Goal: Task Accomplishment & Management: Use online tool/utility

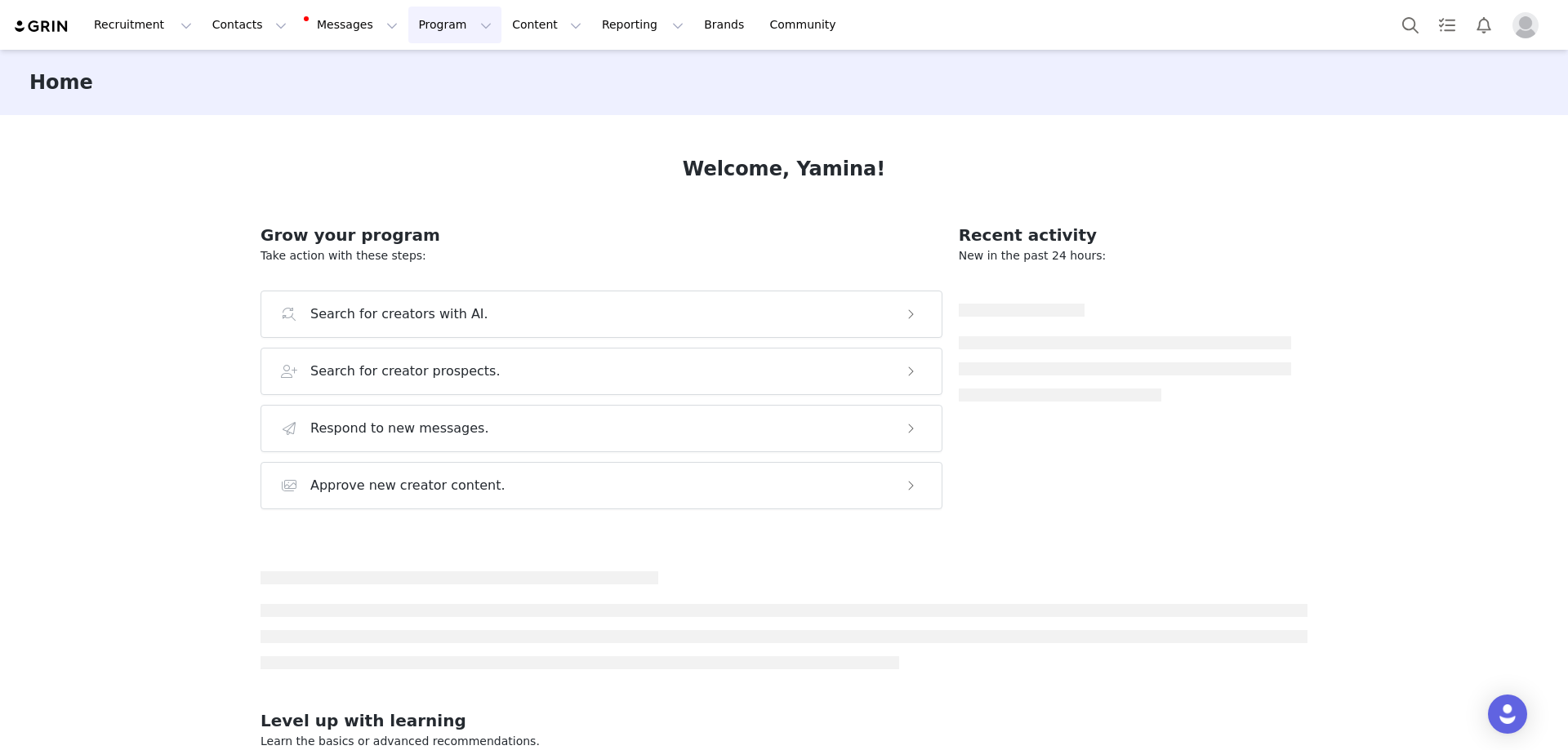
click at [411, 35] on button "Program Program" at bounding box center [455, 25] width 93 height 37
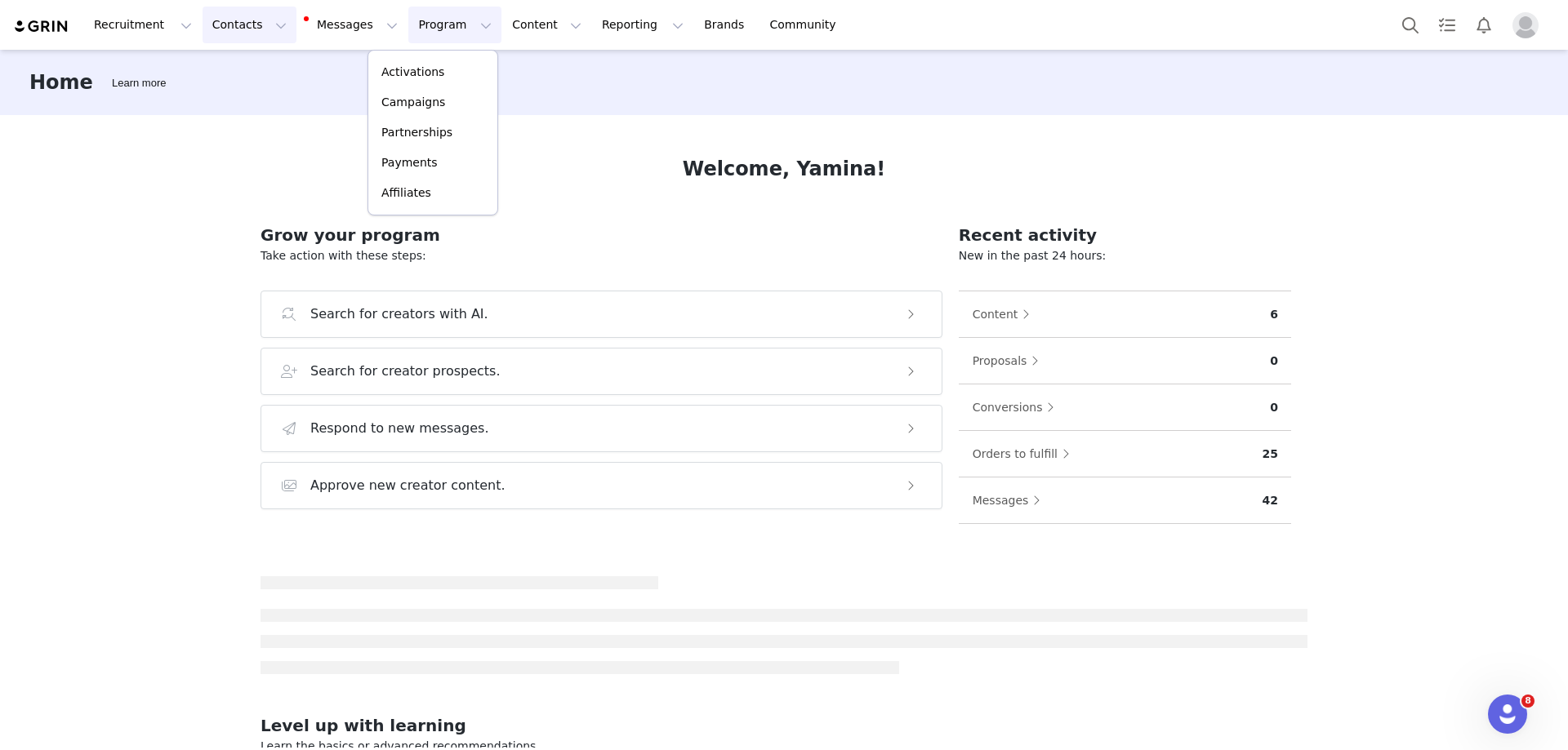
click at [244, 32] on button "Contacts Contacts" at bounding box center [249, 25] width 94 height 37
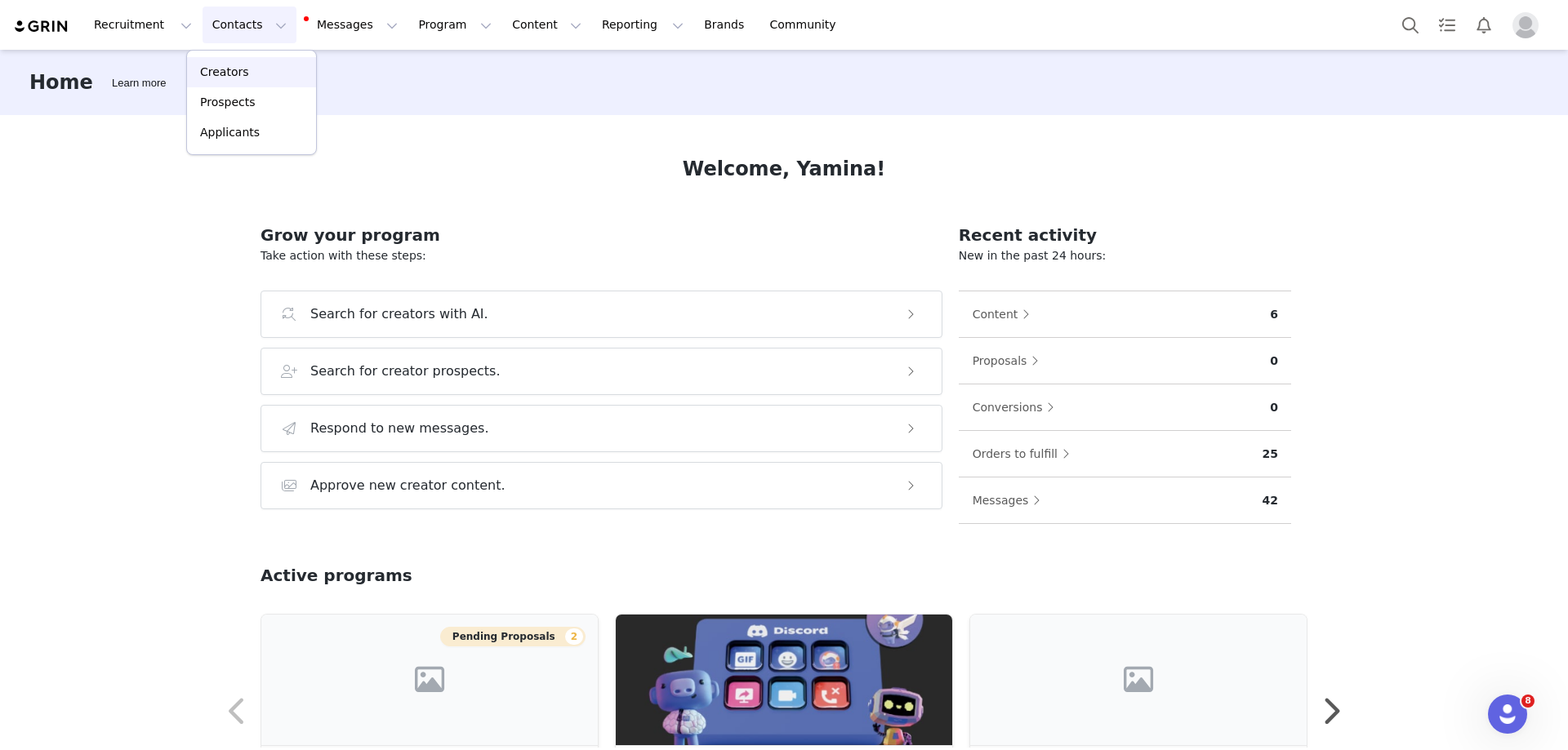
click at [263, 67] on div "Creators" at bounding box center [251, 72] width 110 height 17
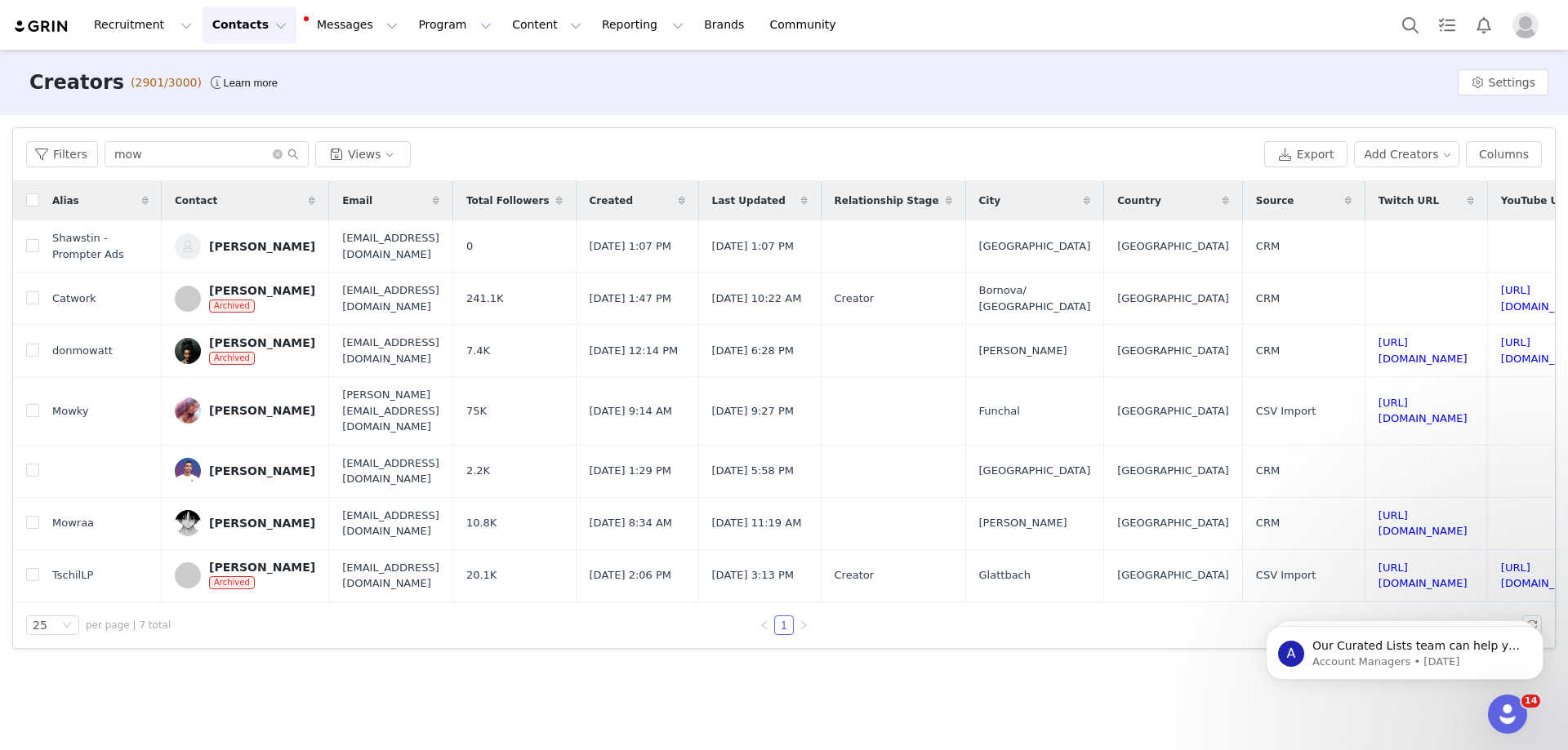
click at [614, 96] on div "Creators (2901/3000) Learn more Settings" at bounding box center [784, 82] width 1568 height 65
click at [417, 27] on button "Program Program" at bounding box center [455, 25] width 93 height 37
click at [417, 59] on link "Activations" at bounding box center [433, 72] width 129 height 31
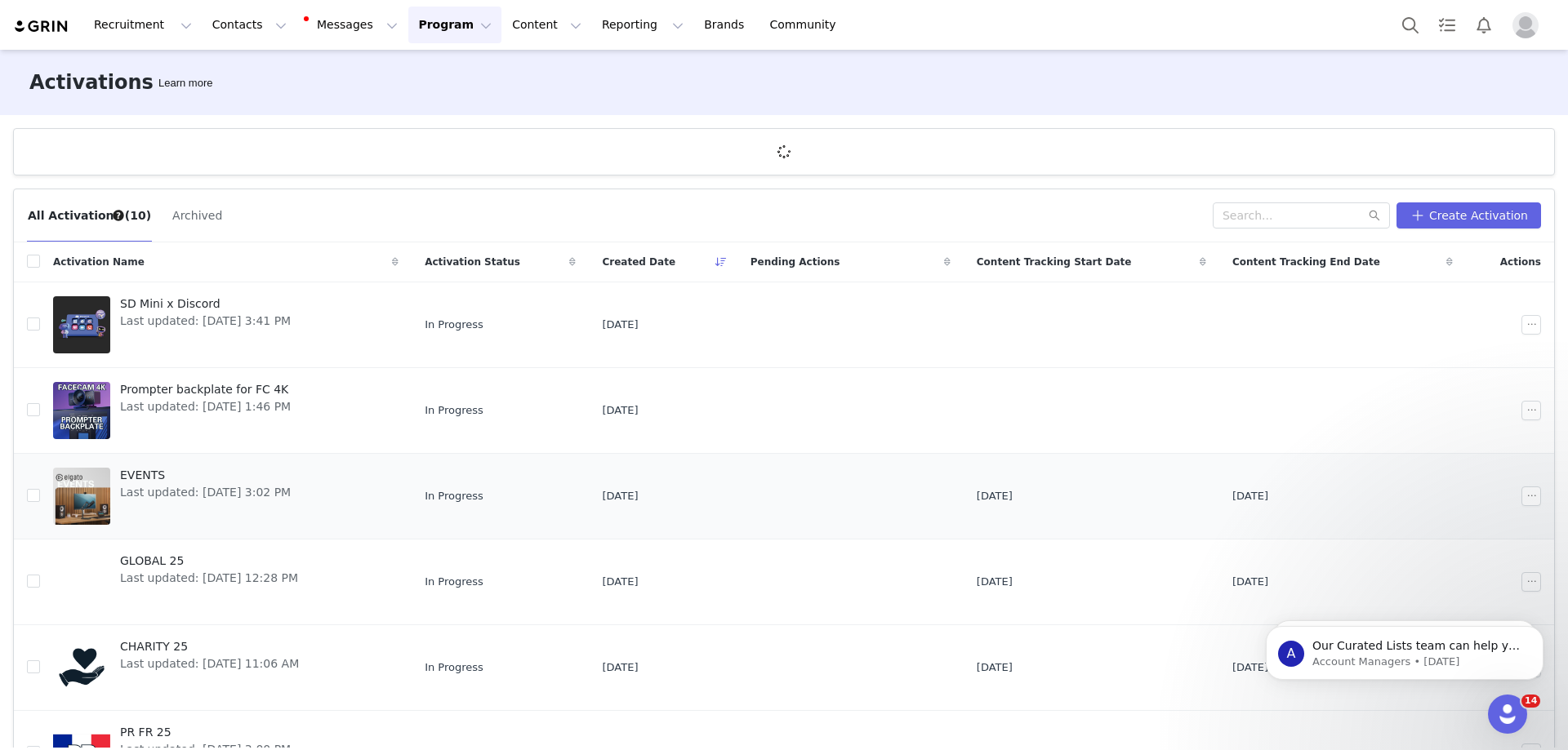
scroll to position [391, 0]
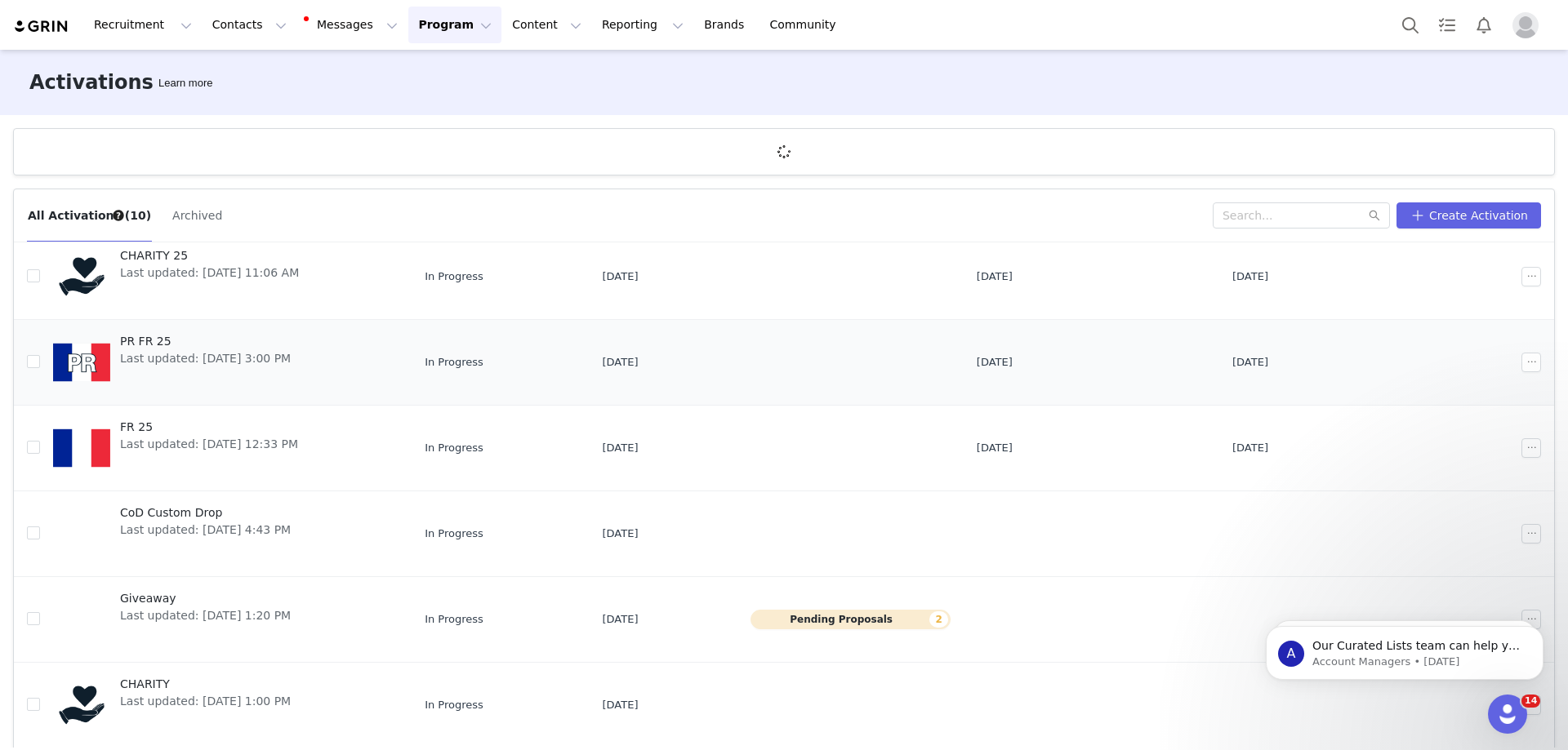
click at [223, 330] on div "PR FR 25 Last updated: [DATE] 3:00 PM" at bounding box center [206, 362] width 190 height 65
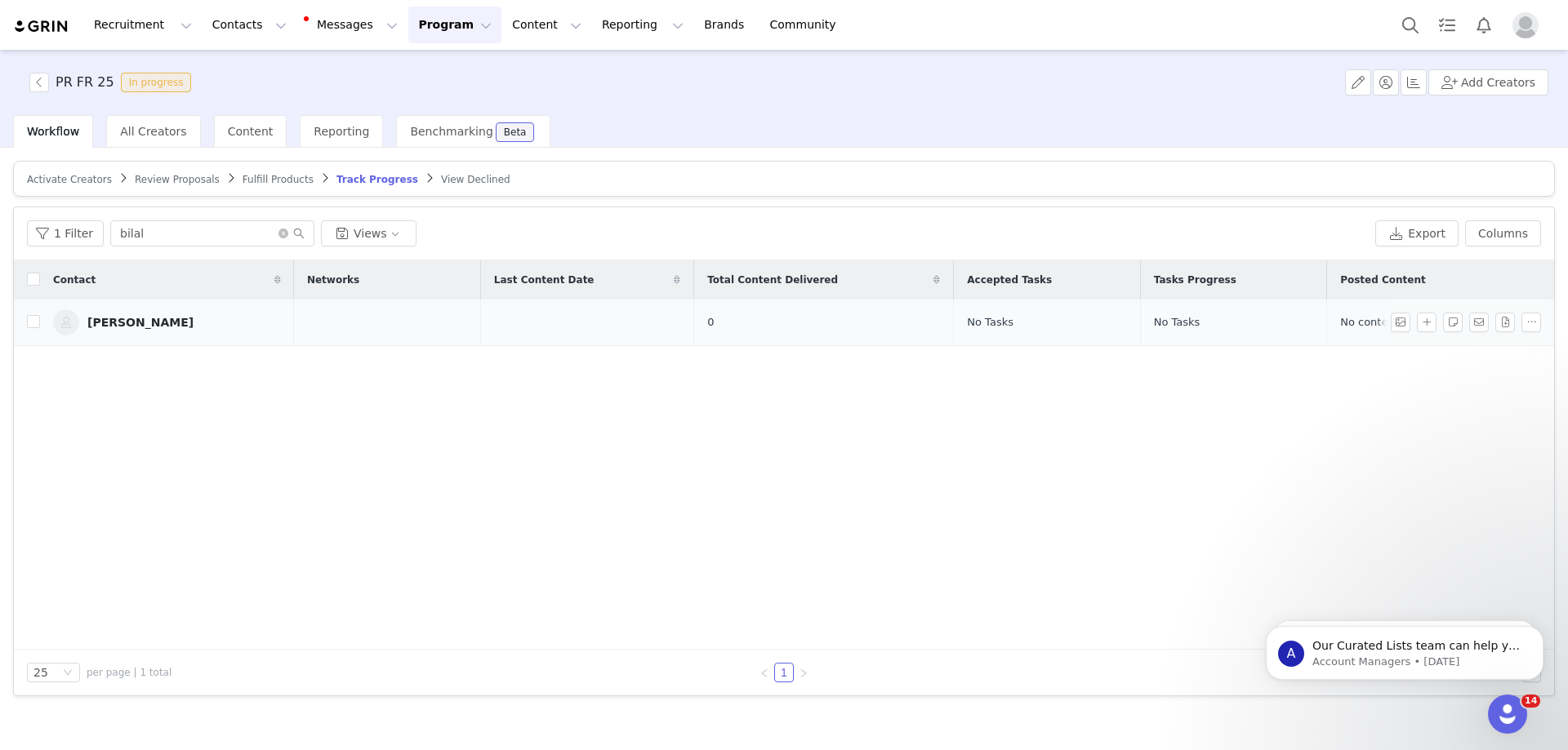
click at [131, 316] on div "[PERSON_NAME]" at bounding box center [140, 322] width 106 height 13
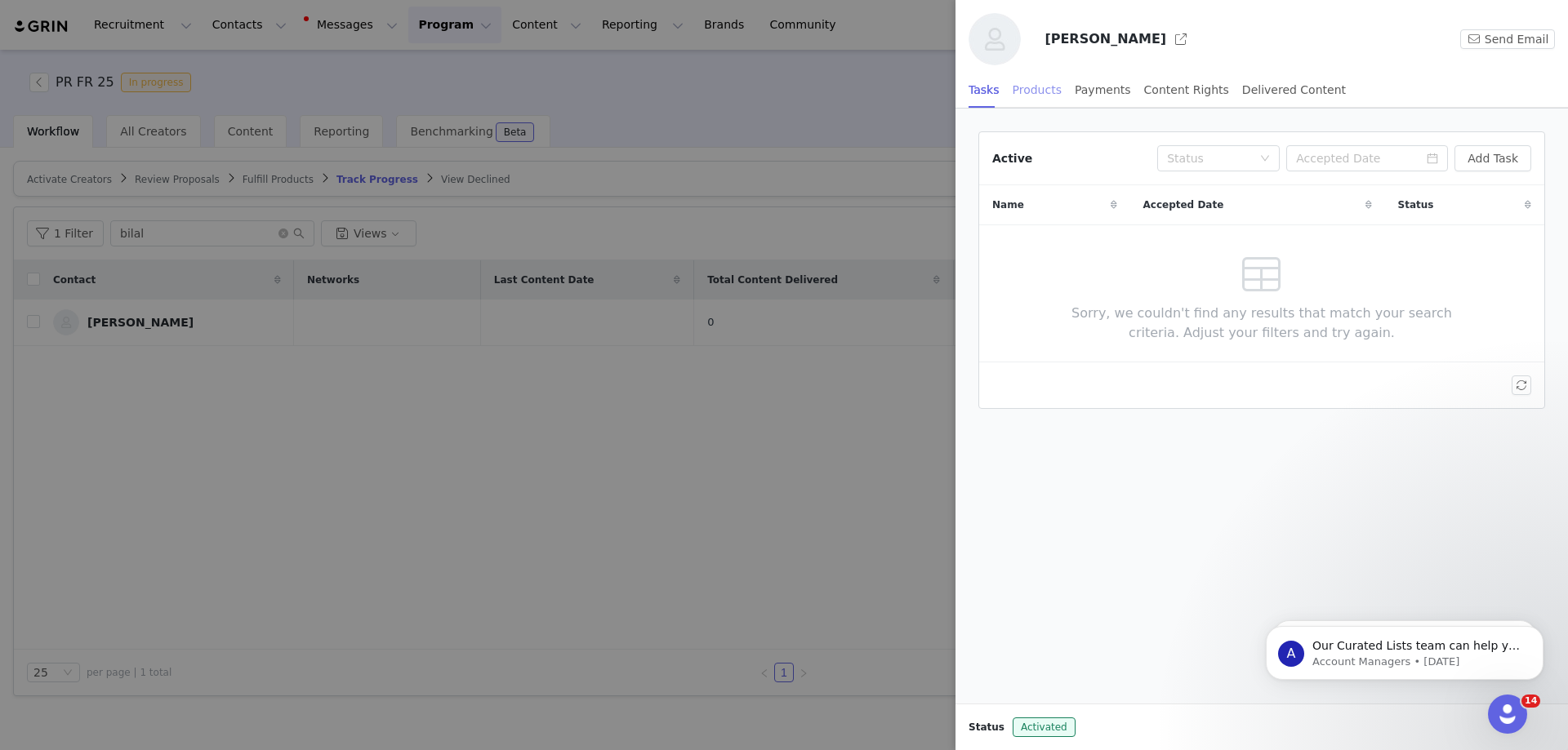
click at [1038, 93] on div "Products" at bounding box center [1037, 90] width 49 height 37
click at [1022, 95] on div "Products" at bounding box center [1037, 90] width 49 height 37
click at [979, 92] on div "Tasks" at bounding box center [984, 90] width 31 height 37
click at [1025, 90] on div "Products" at bounding box center [1037, 90] width 49 height 37
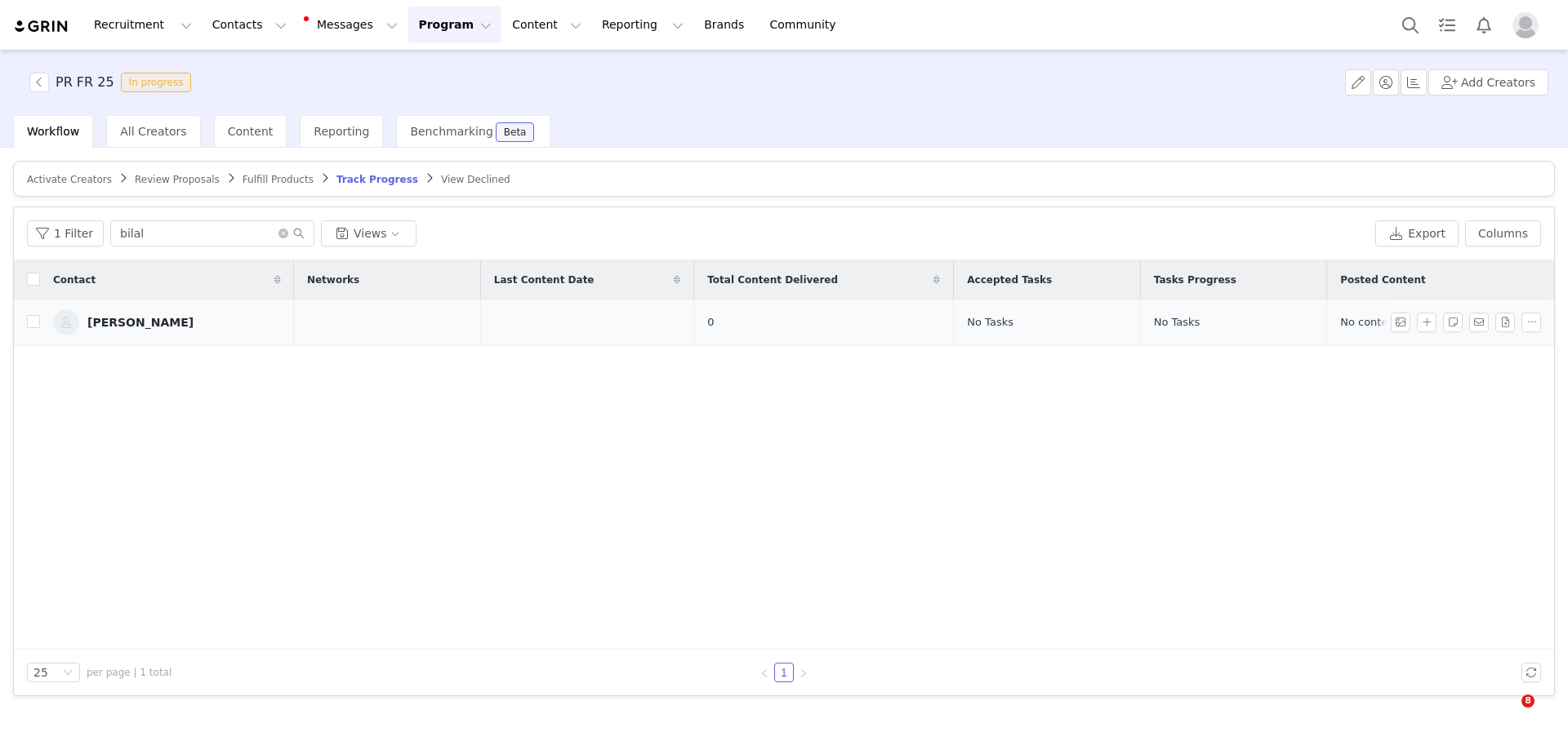
click at [179, 313] on link "[PERSON_NAME]" at bounding box center [166, 322] width 228 height 26
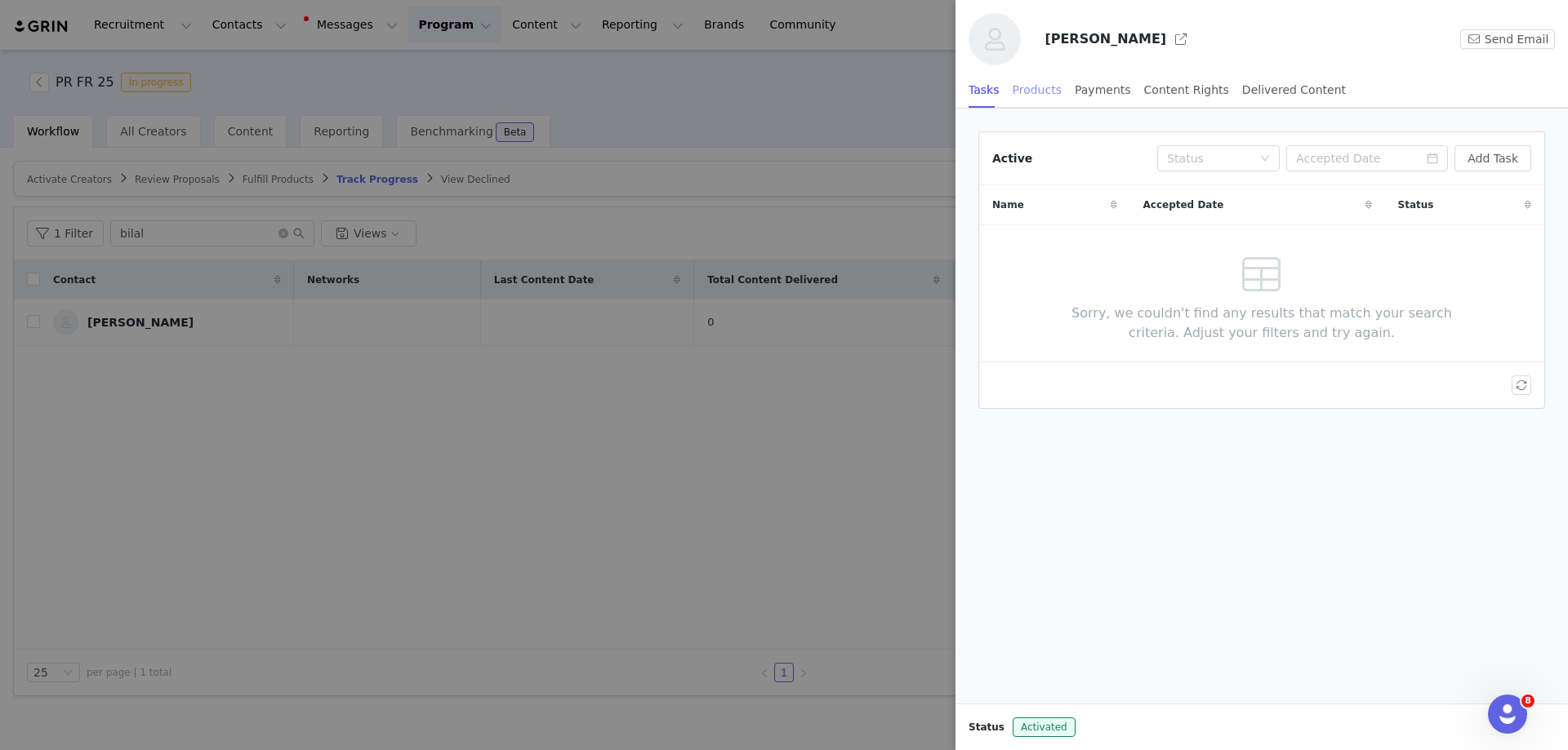
click at [1028, 95] on div "Products" at bounding box center [1037, 90] width 49 height 37
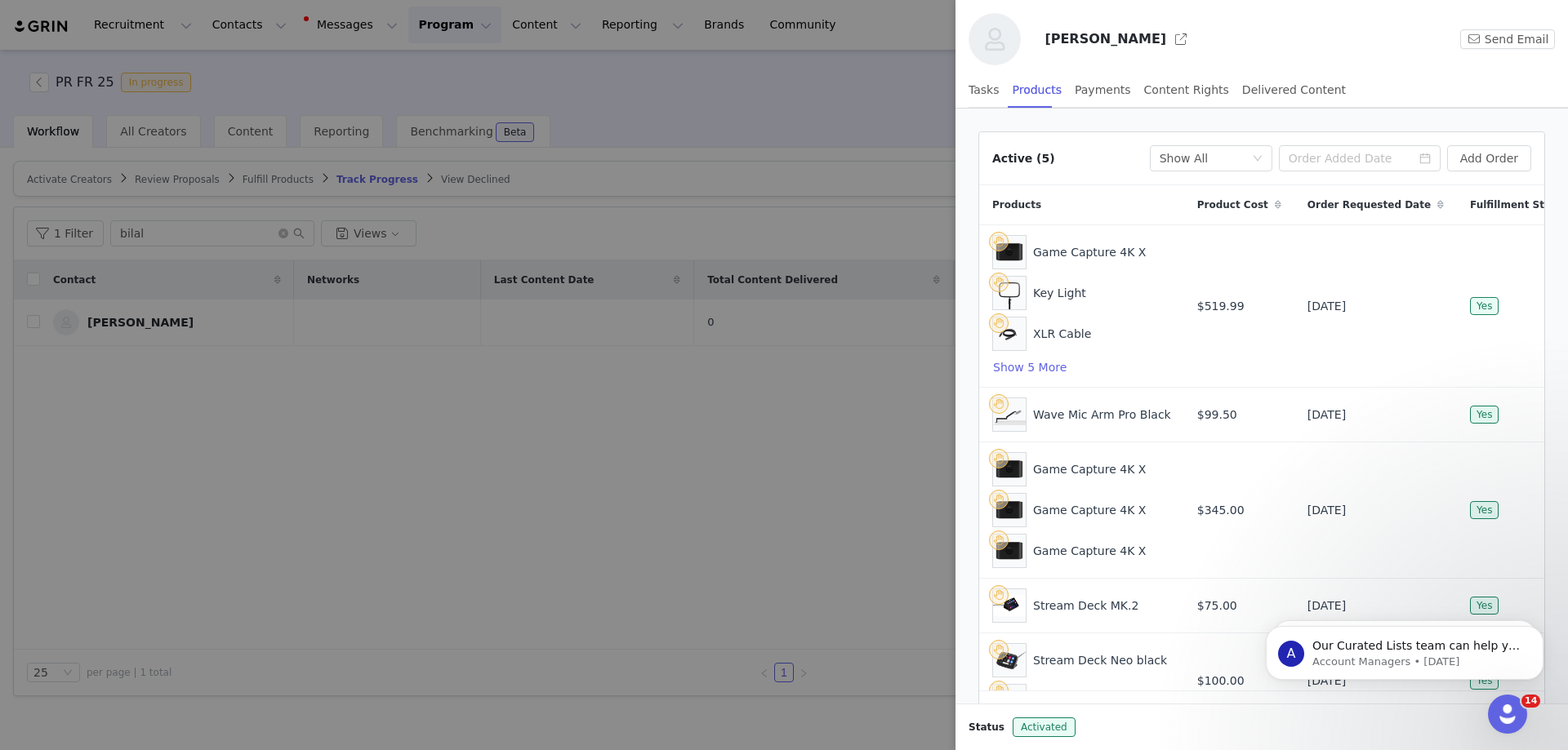
click at [1486, 172] on div "Active (5) Fulfillment Status Show All Add Order" at bounding box center [1261, 159] width 565 height 53
click at [1492, 162] on button "Add Order" at bounding box center [1488, 158] width 84 height 26
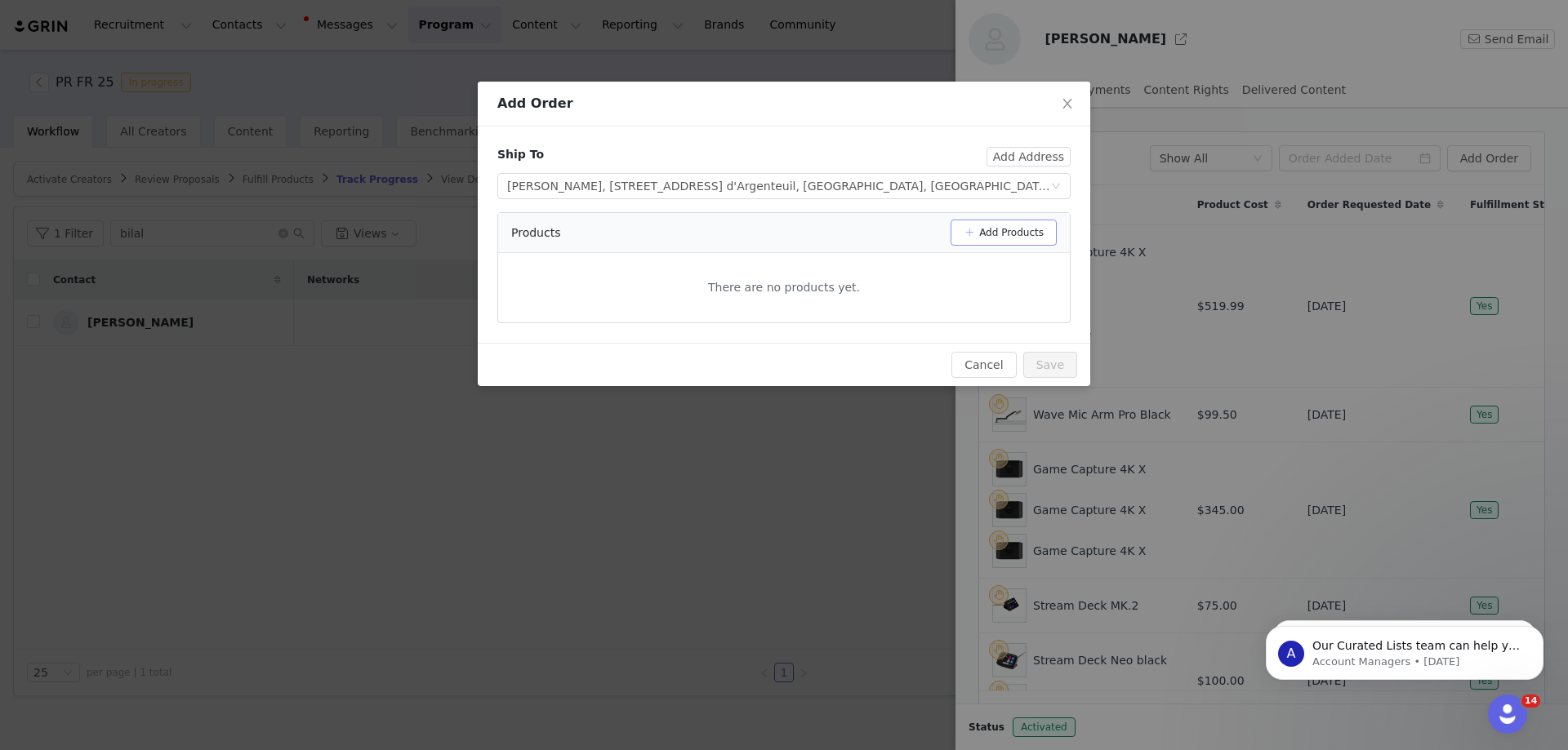
click at [1002, 229] on button "Add Products" at bounding box center [1003, 233] width 106 height 26
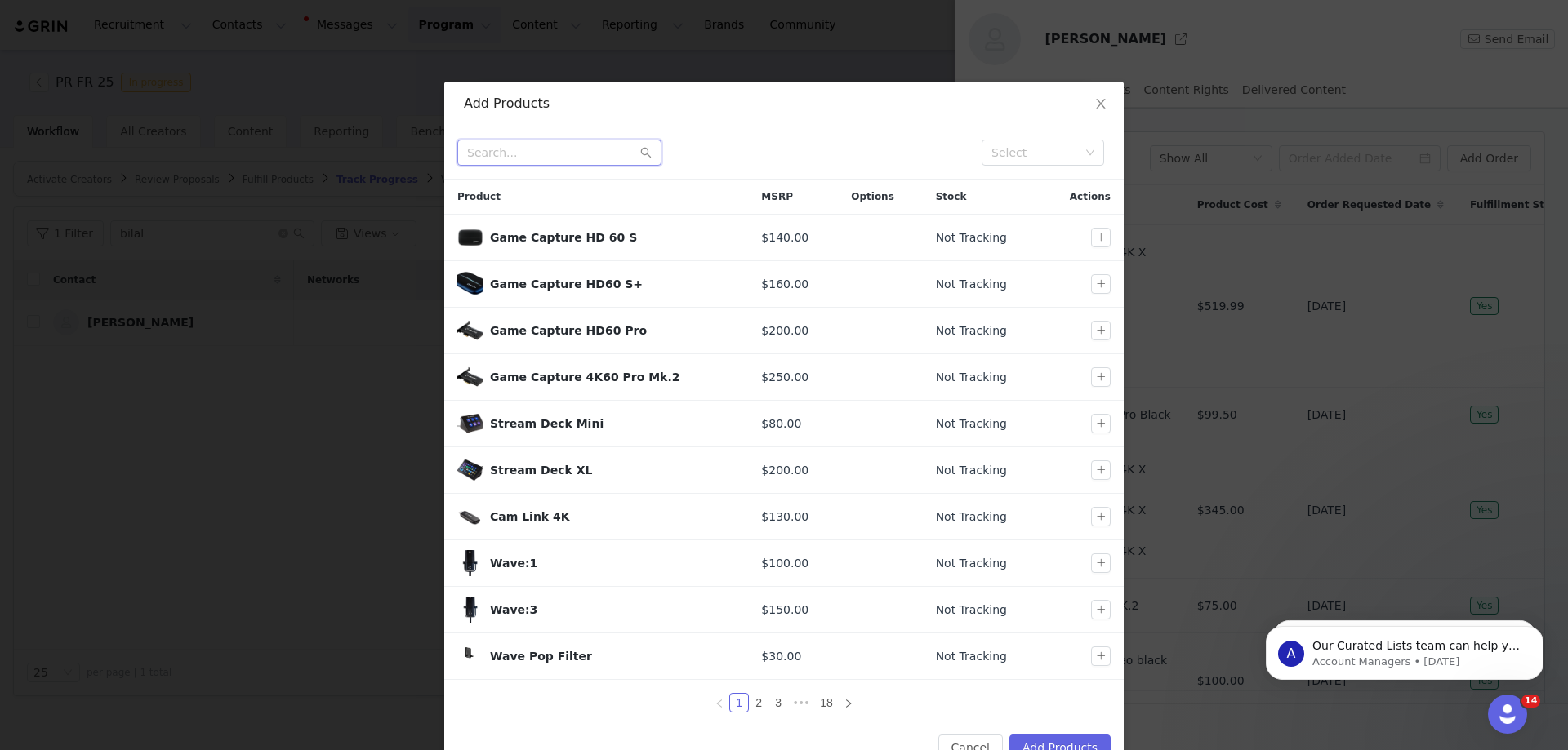
click at [563, 162] on input "text" at bounding box center [559, 152] width 204 height 26
click at [577, 158] on input "text" at bounding box center [559, 152] width 204 height 26
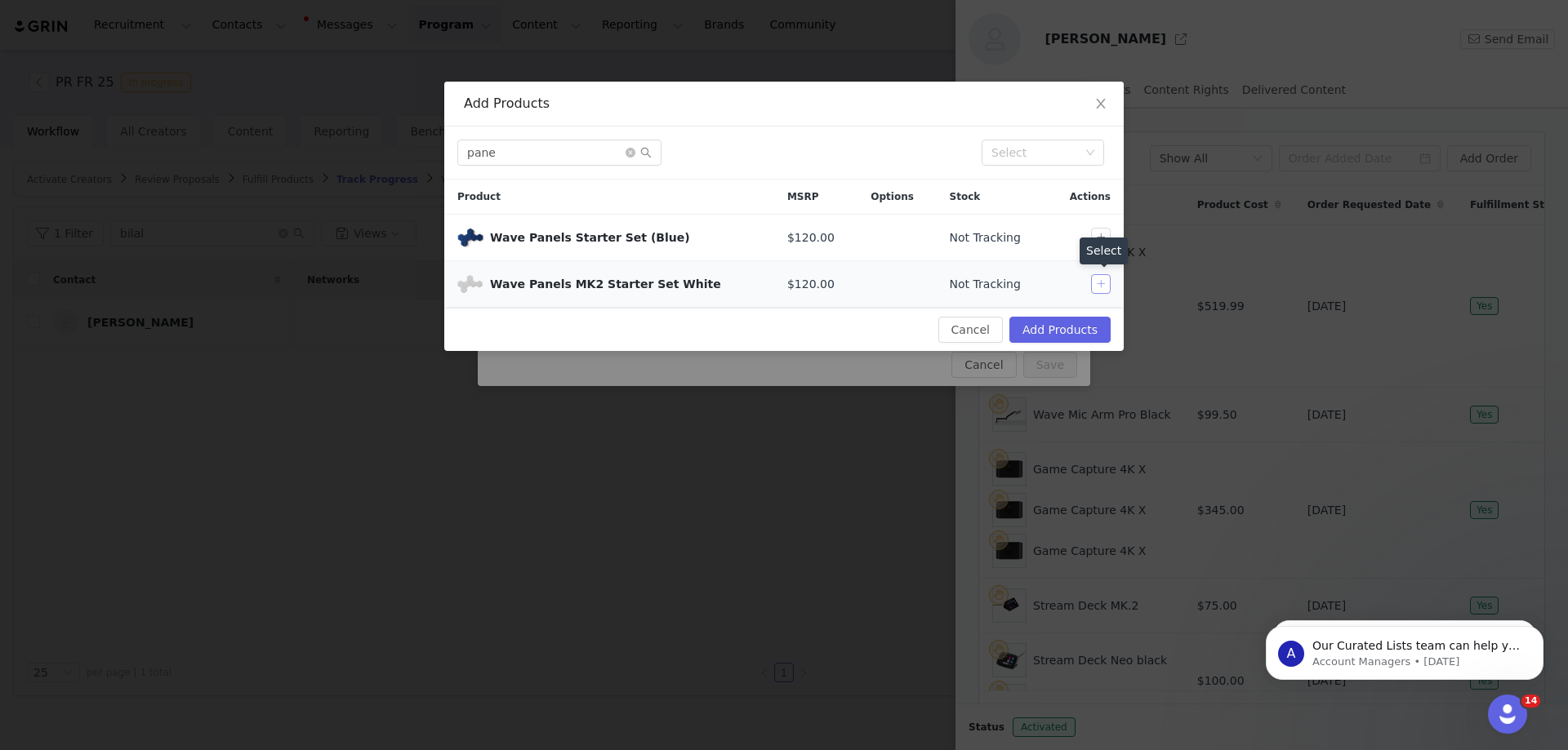
click at [1097, 285] on button "button" at bounding box center [1100, 284] width 20 height 20
click at [516, 141] on input "pane" at bounding box center [559, 152] width 204 height 26
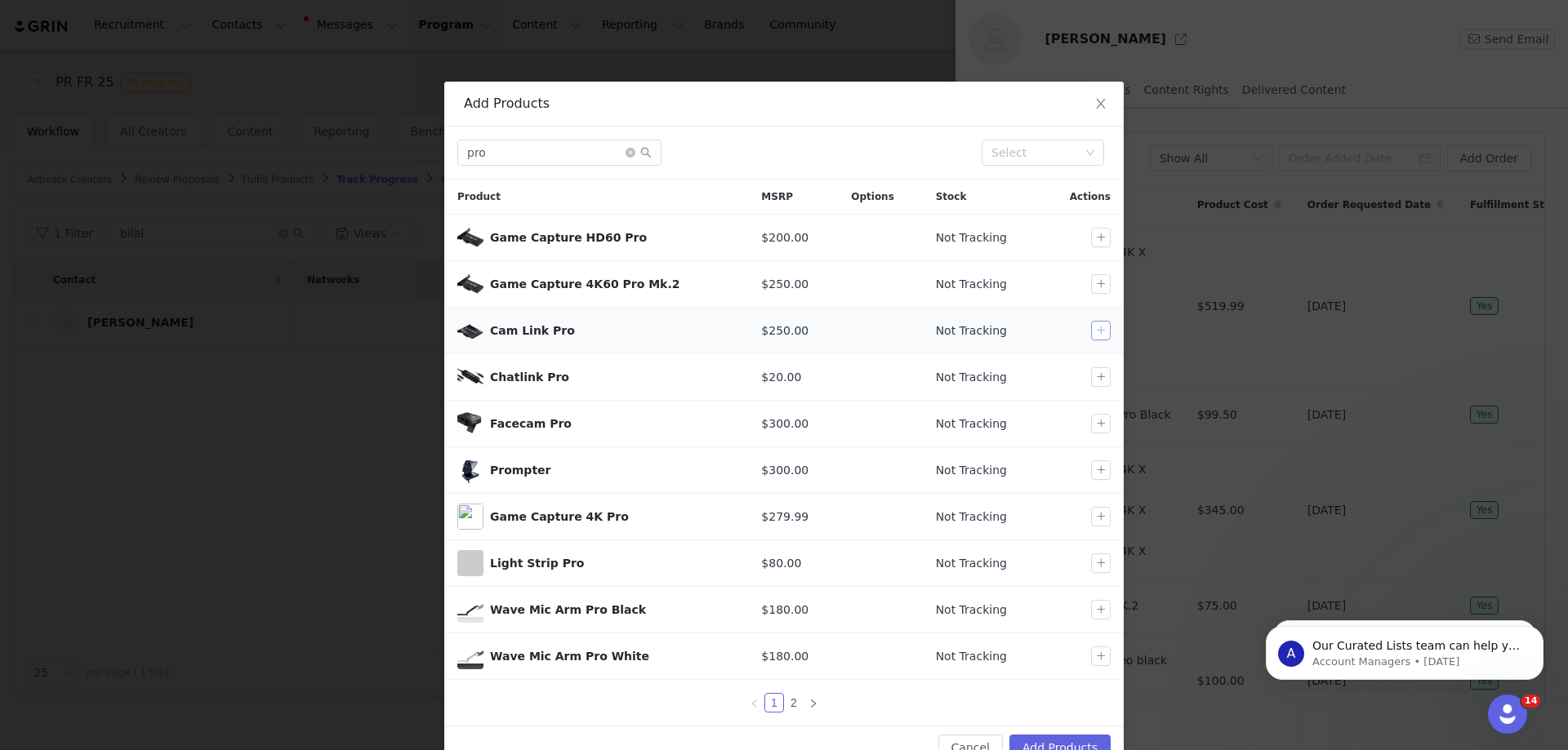
click at [1091, 331] on button "button" at bounding box center [1100, 330] width 20 height 20
click at [533, 162] on input "pro" at bounding box center [559, 152] width 204 height 26
click at [1096, 610] on button "button" at bounding box center [1100, 610] width 20 height 20
click at [522, 143] on input "pro" at bounding box center [559, 152] width 204 height 26
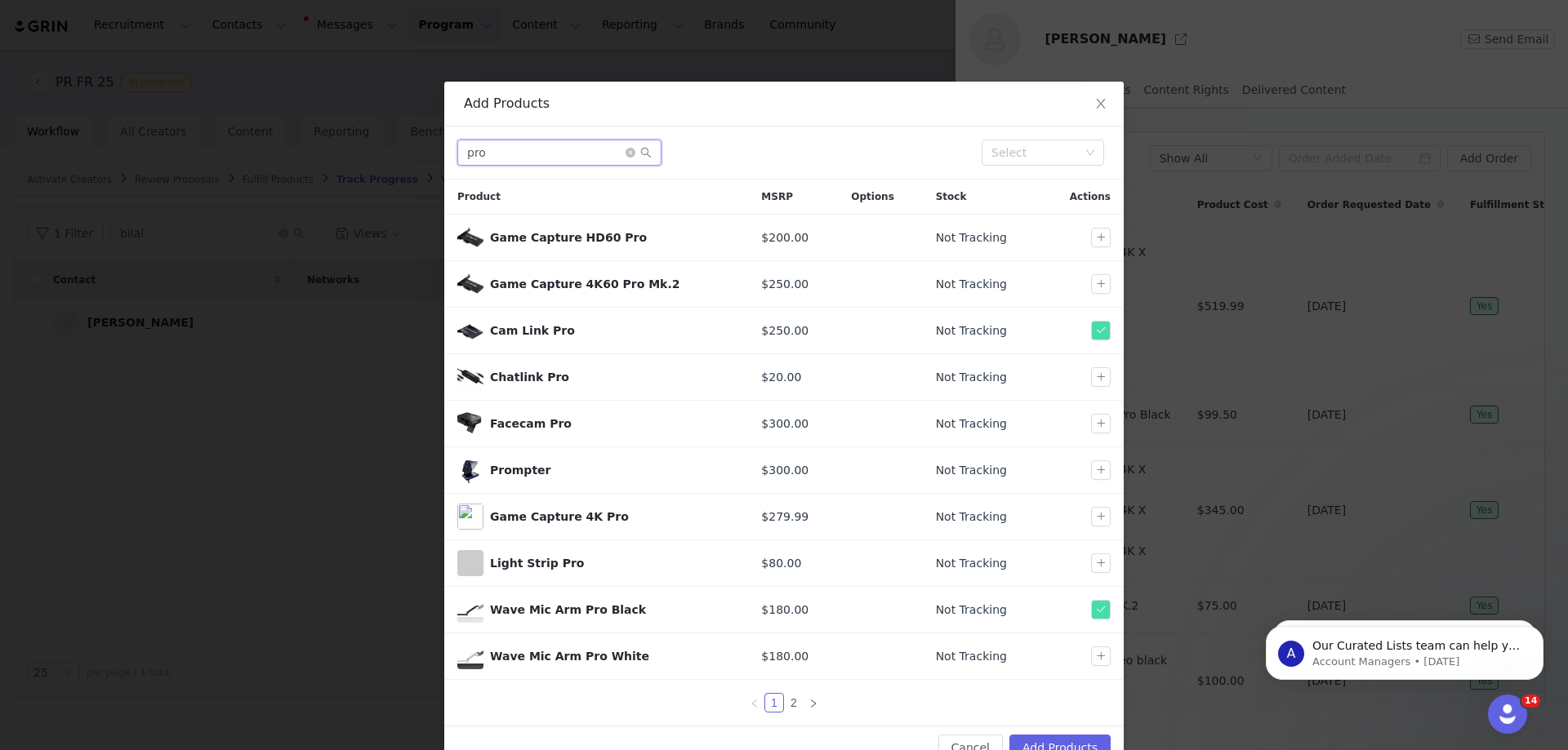
click at [522, 143] on input "pro" at bounding box center [559, 152] width 204 height 26
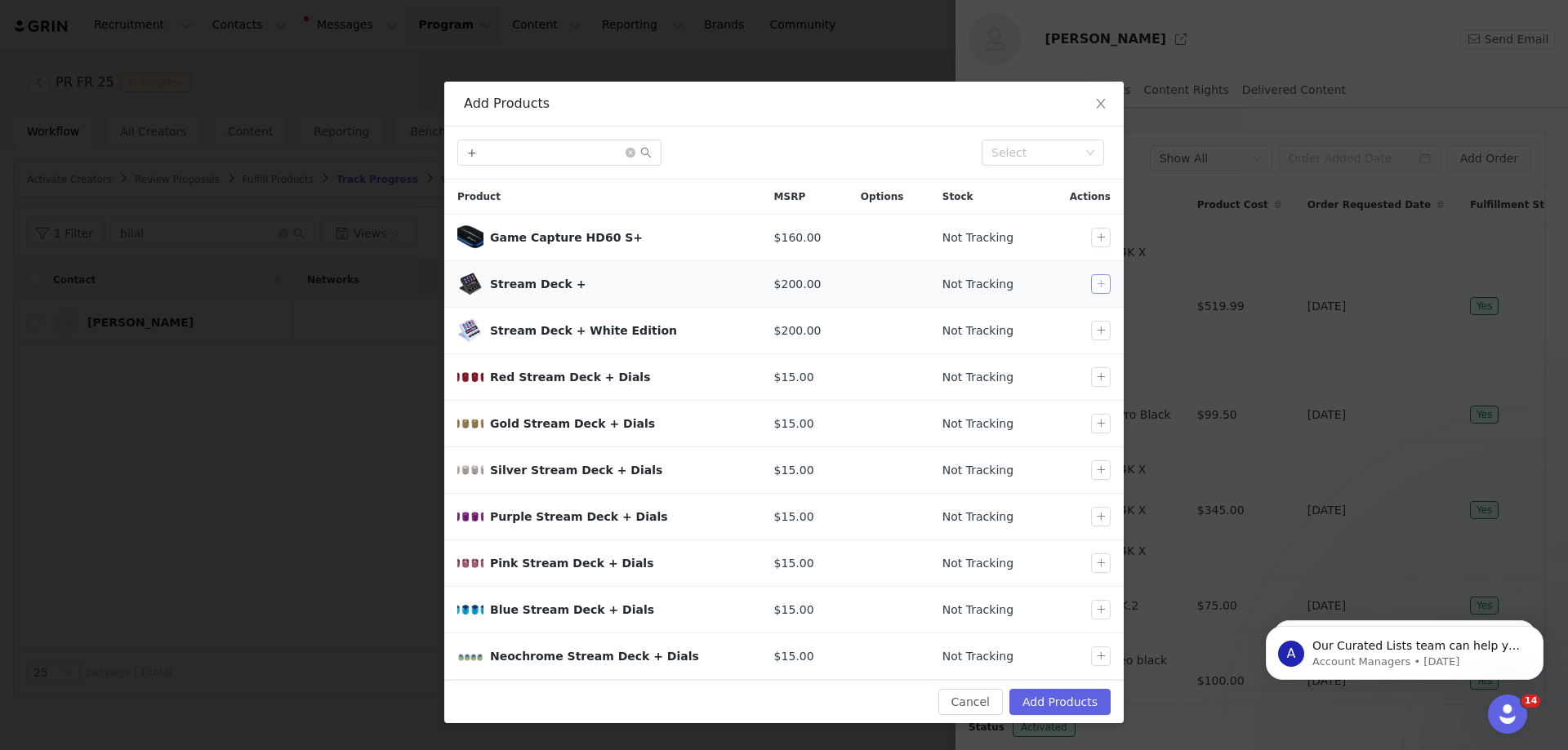
click at [1096, 285] on button "button" at bounding box center [1100, 284] width 20 height 20
click at [502, 150] on input "+" at bounding box center [559, 152] width 204 height 26
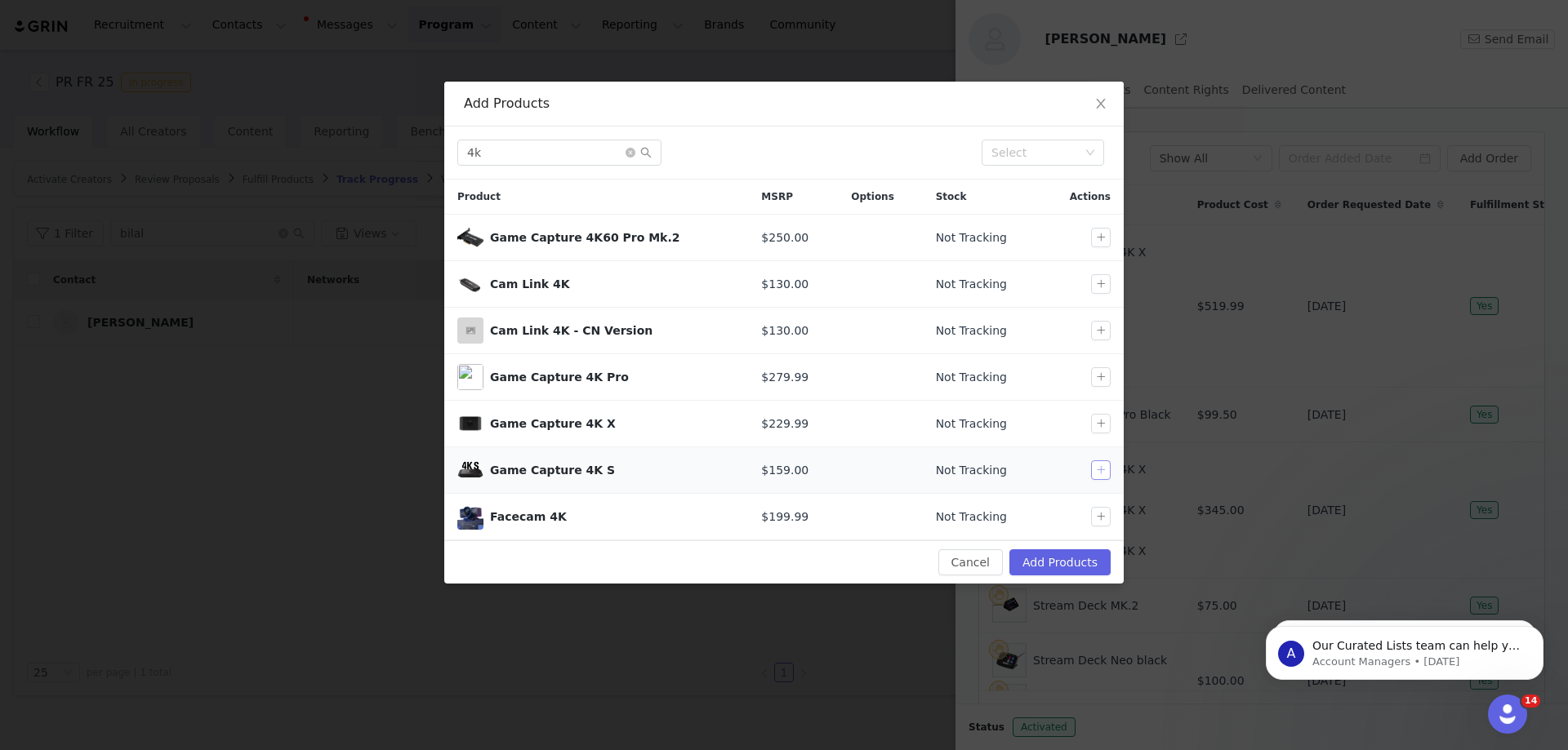
click at [1095, 473] on button "button" at bounding box center [1100, 470] width 20 height 20
click at [511, 157] on input "4k" at bounding box center [559, 152] width 204 height 26
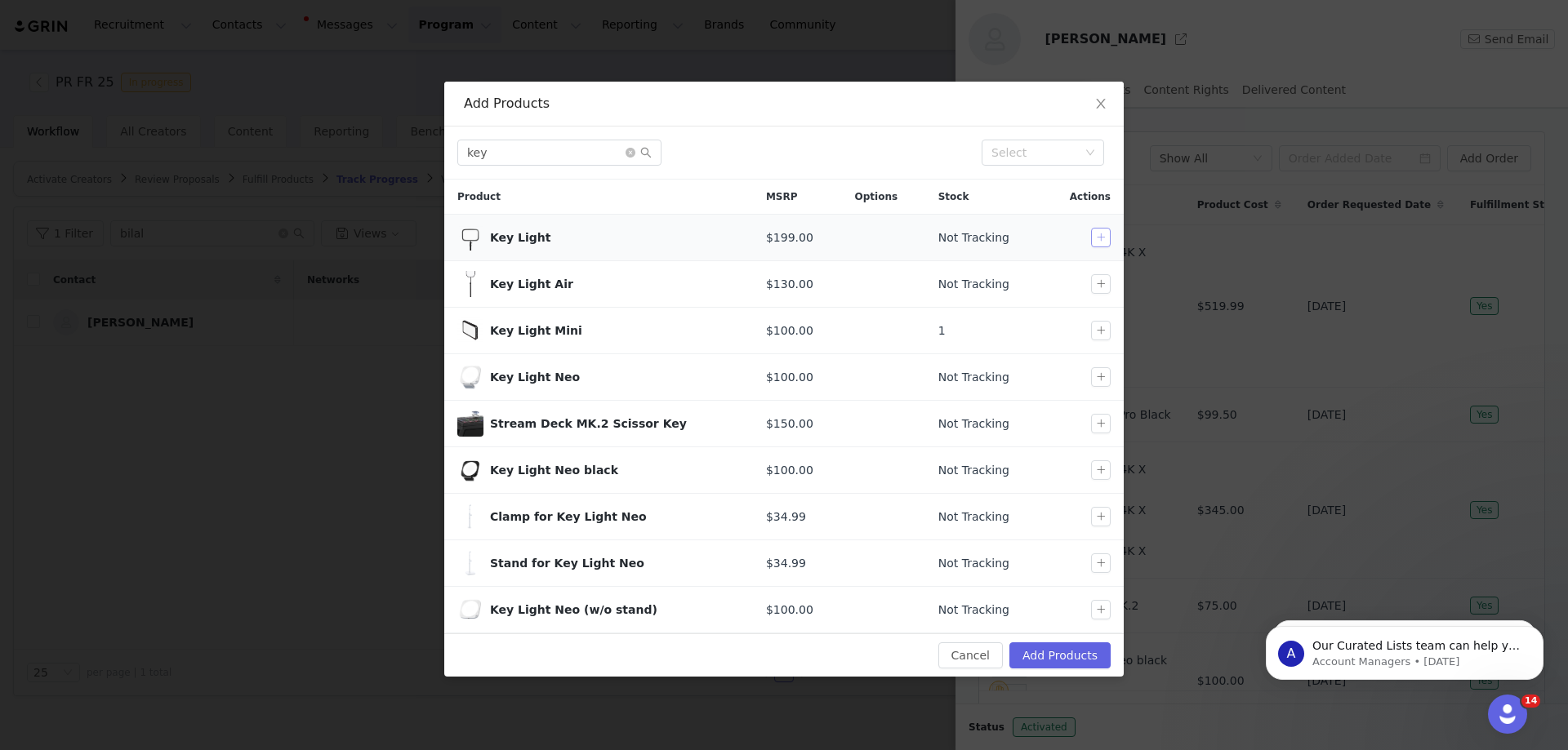
click at [1103, 234] on button "button" at bounding box center [1100, 237] width 20 height 20
click at [570, 144] on input "key" at bounding box center [559, 152] width 204 height 26
click at [513, 155] on input "key" at bounding box center [559, 152] width 204 height 26
click at [510, 155] on input "key" at bounding box center [559, 152] width 204 height 26
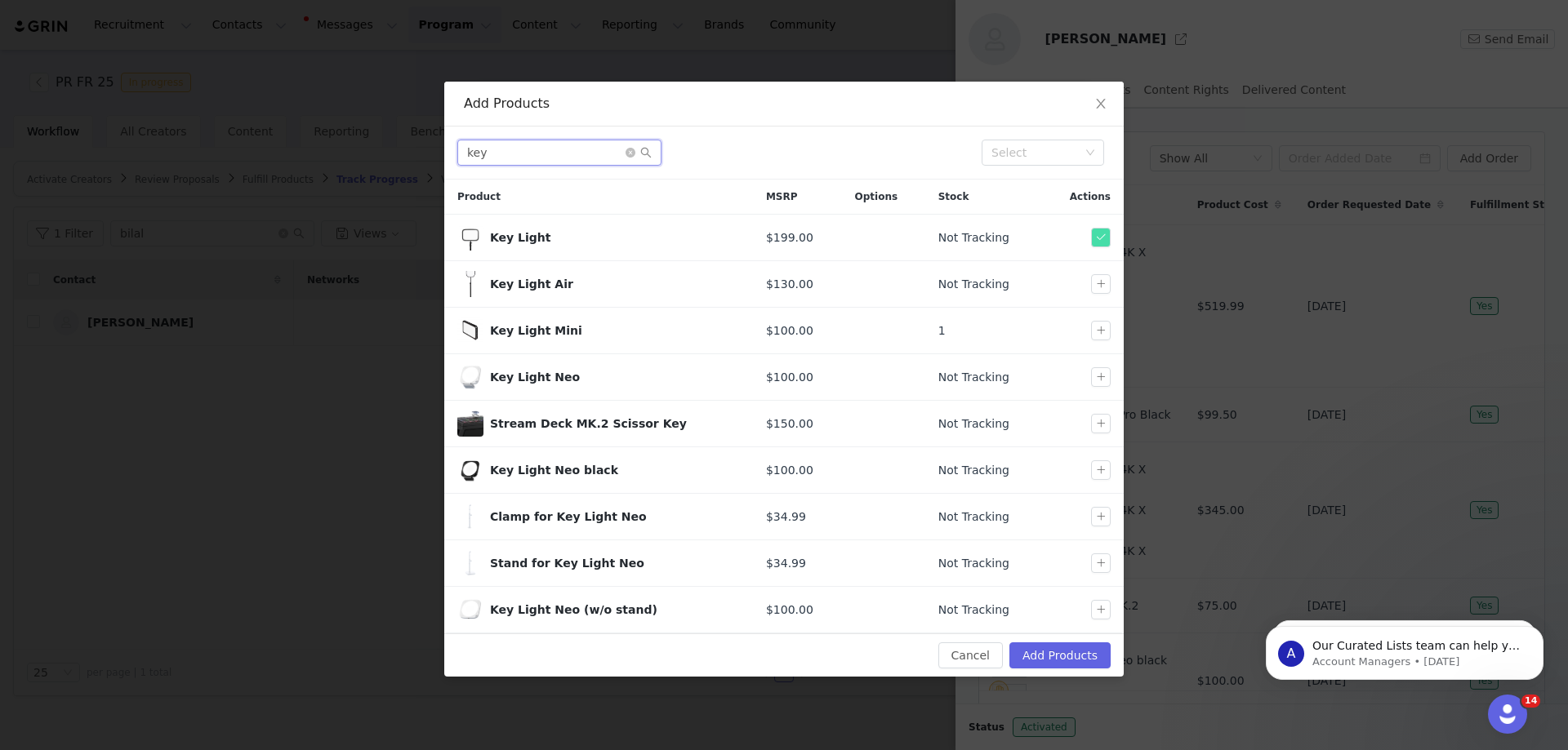
click at [508, 155] on input "key" at bounding box center [559, 152] width 204 height 26
click at [507, 155] on input "key" at bounding box center [559, 152] width 204 height 26
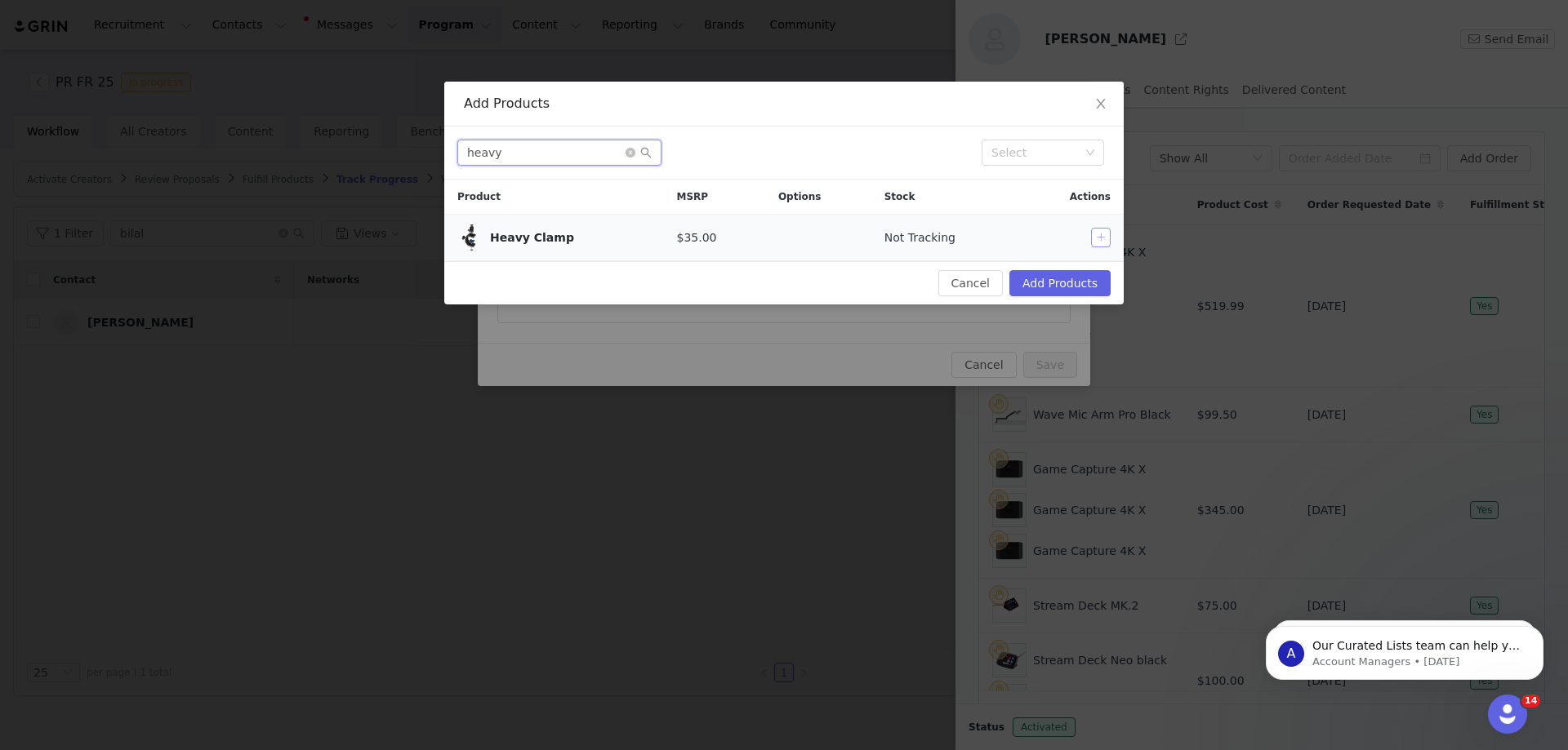
type input "heavy"
click at [1103, 240] on button "button" at bounding box center [1100, 237] width 20 height 20
click at [1060, 278] on button "Add Products" at bounding box center [1059, 283] width 101 height 26
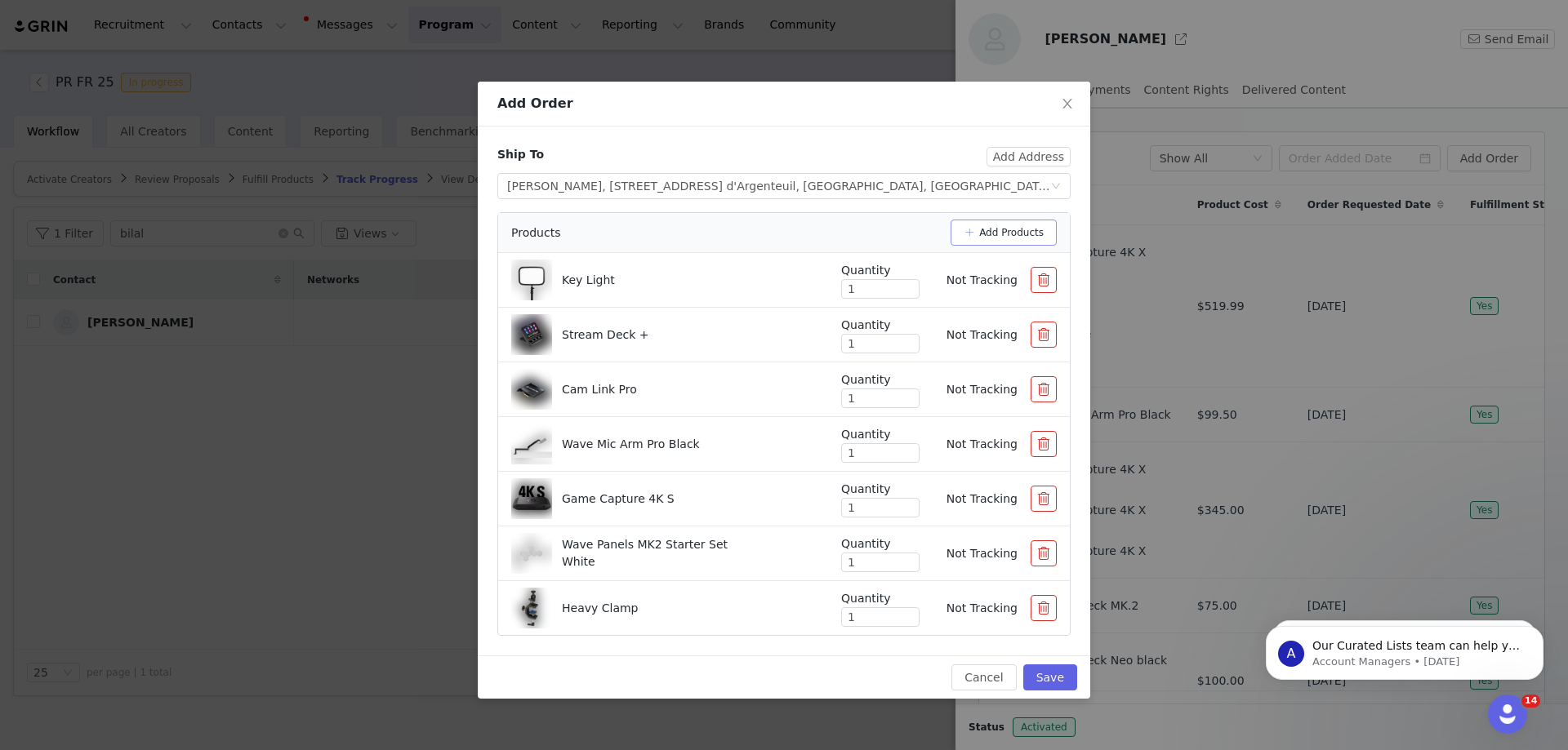
click at [998, 235] on button "Add Products" at bounding box center [1003, 233] width 106 height 26
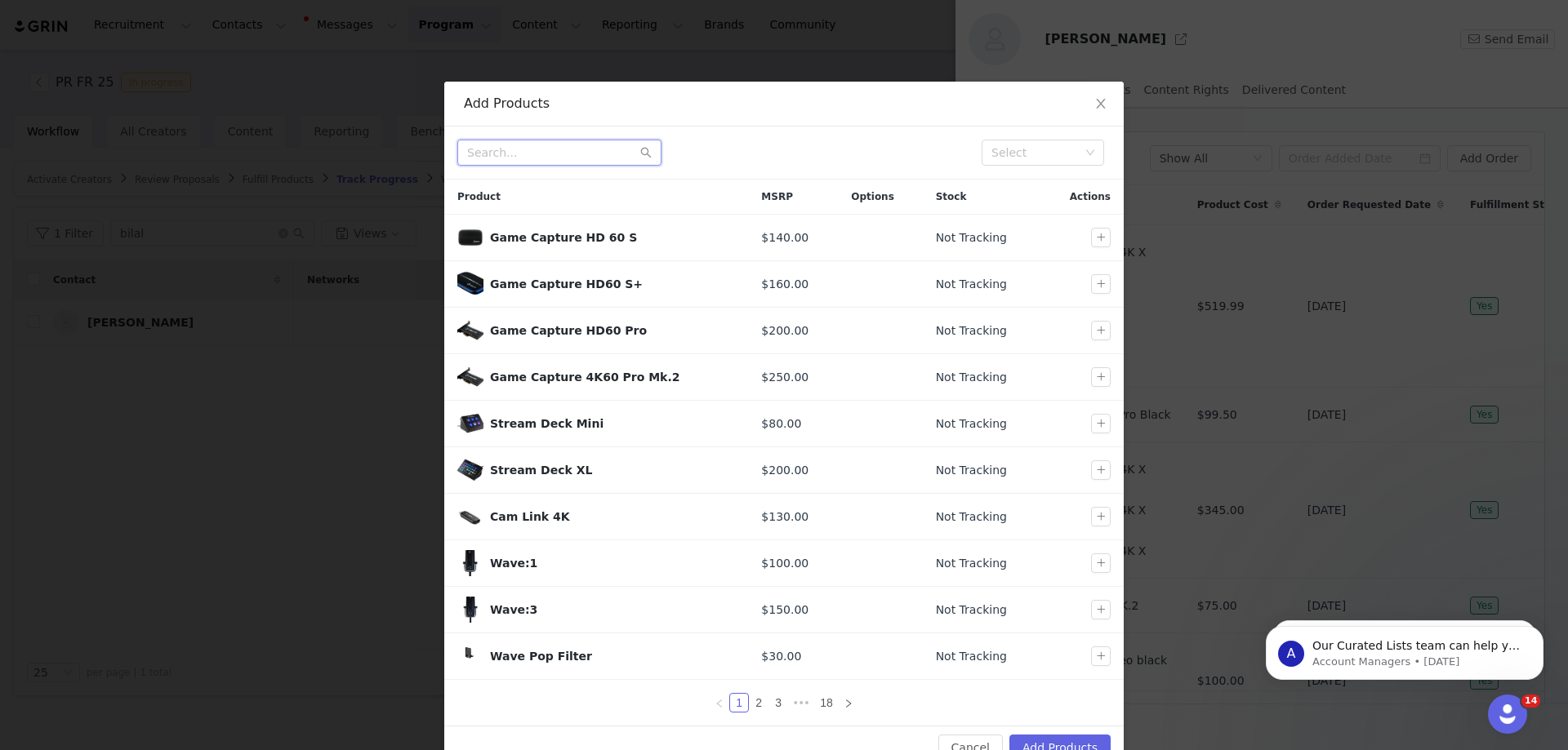
click at [533, 153] on input "text" at bounding box center [559, 152] width 204 height 26
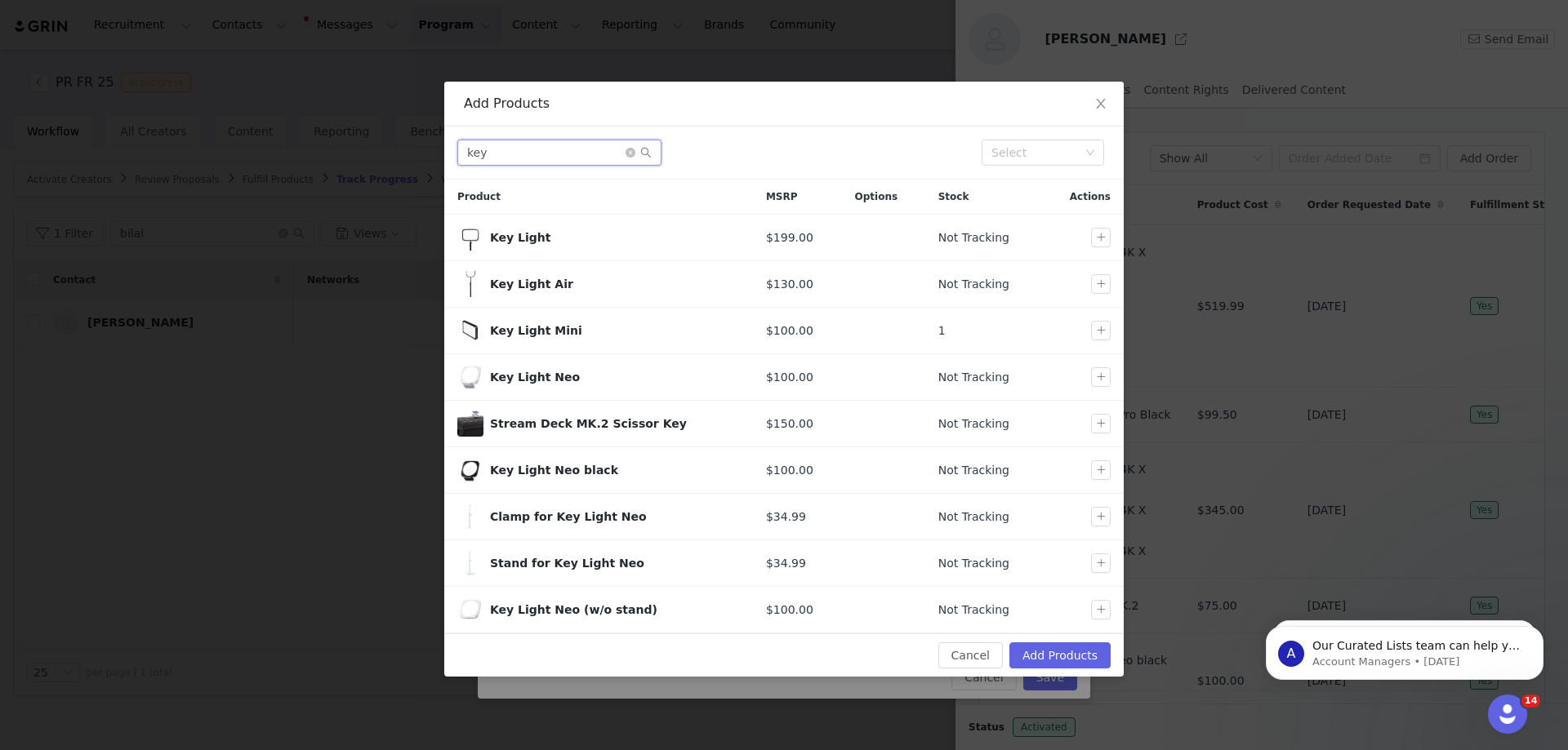
click at [527, 139] on input "key" at bounding box center [559, 152] width 204 height 26
click at [526, 144] on input "key" at bounding box center [559, 152] width 204 height 26
click at [526, 144] on input "key" at bounding box center [559, 152] width 204 height 26
click at [526, 144] on input "key" at bounding box center [559, 152] width 204 height 26
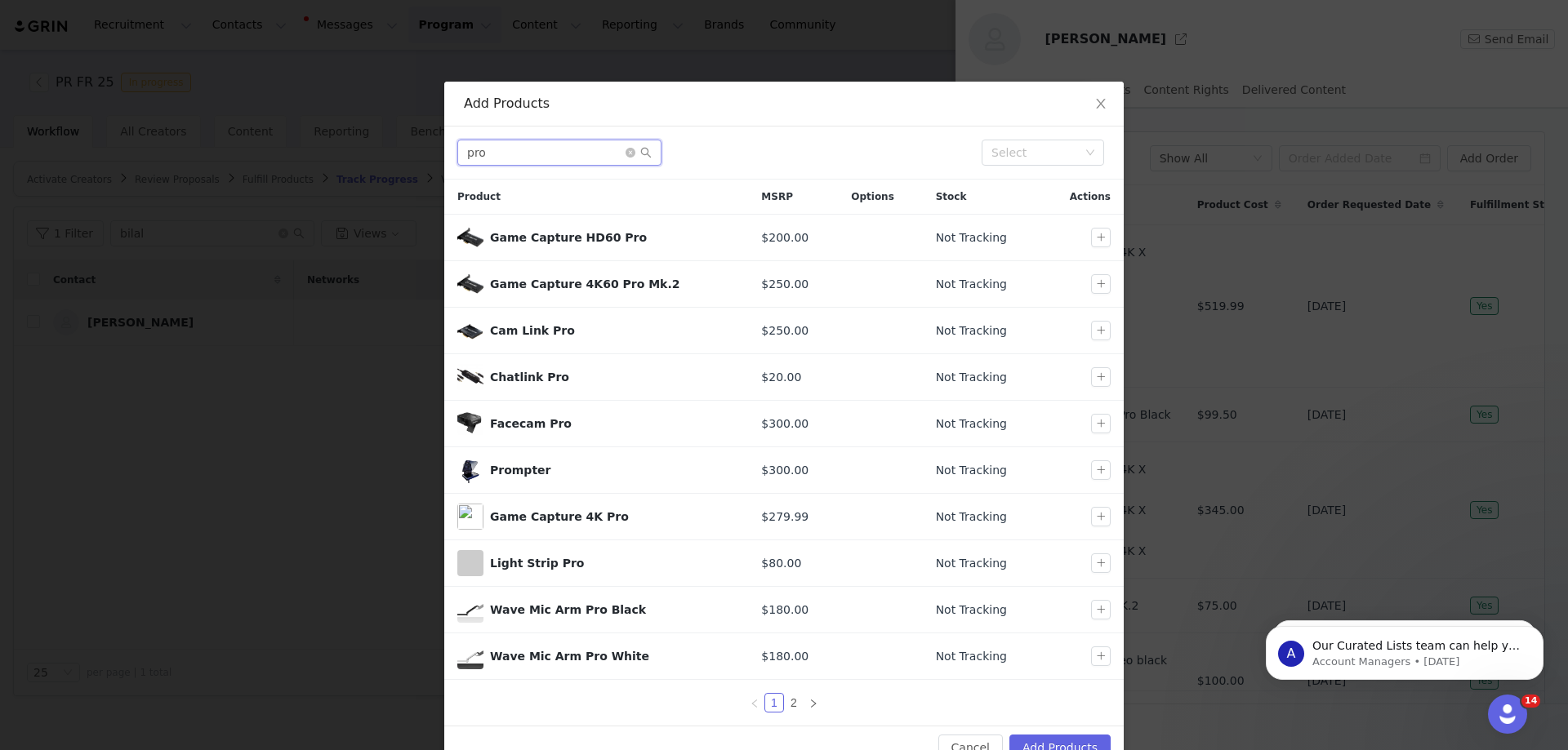
click at [542, 150] on input "pro" at bounding box center [559, 152] width 204 height 26
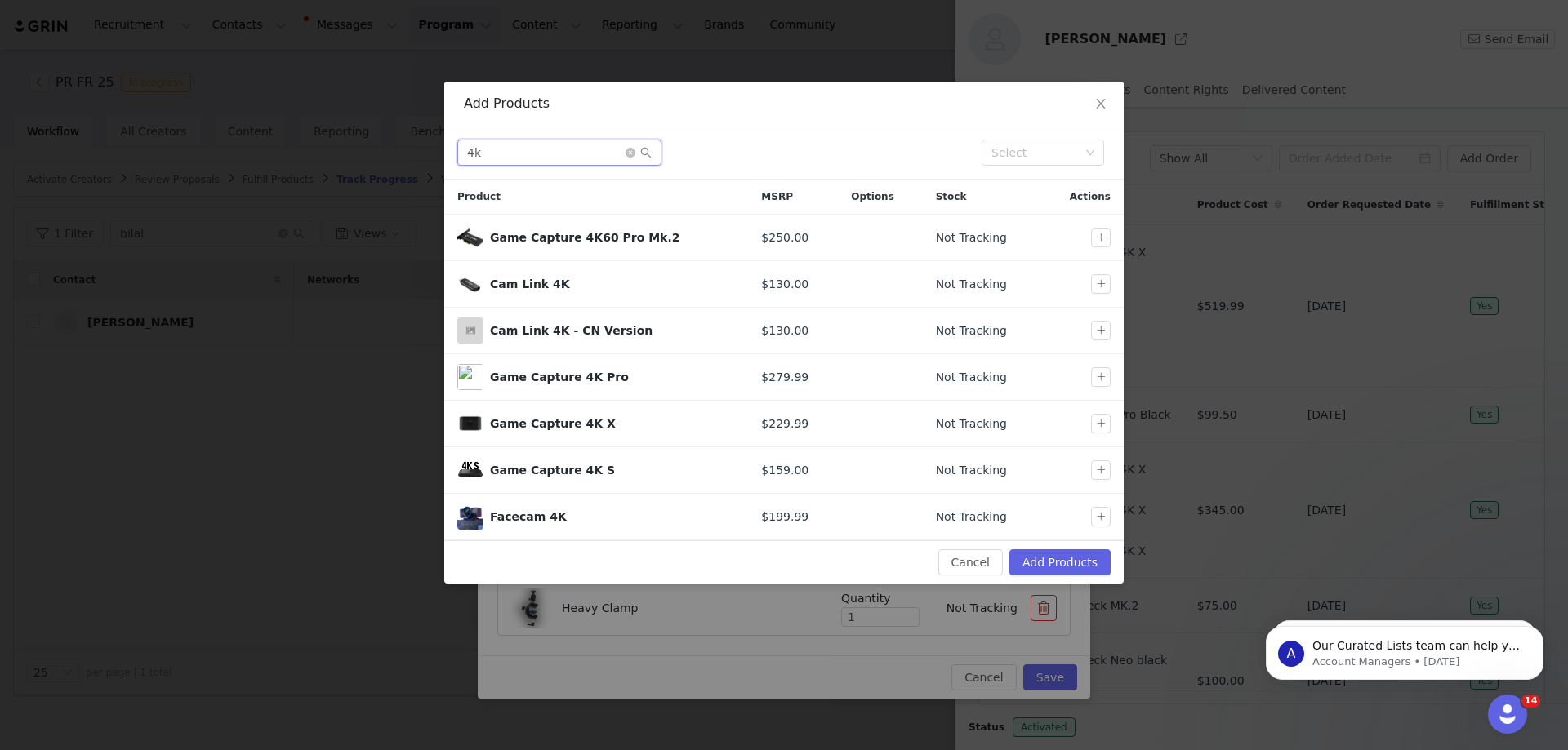
click at [565, 151] on input "4k" at bounding box center [559, 152] width 204 height 26
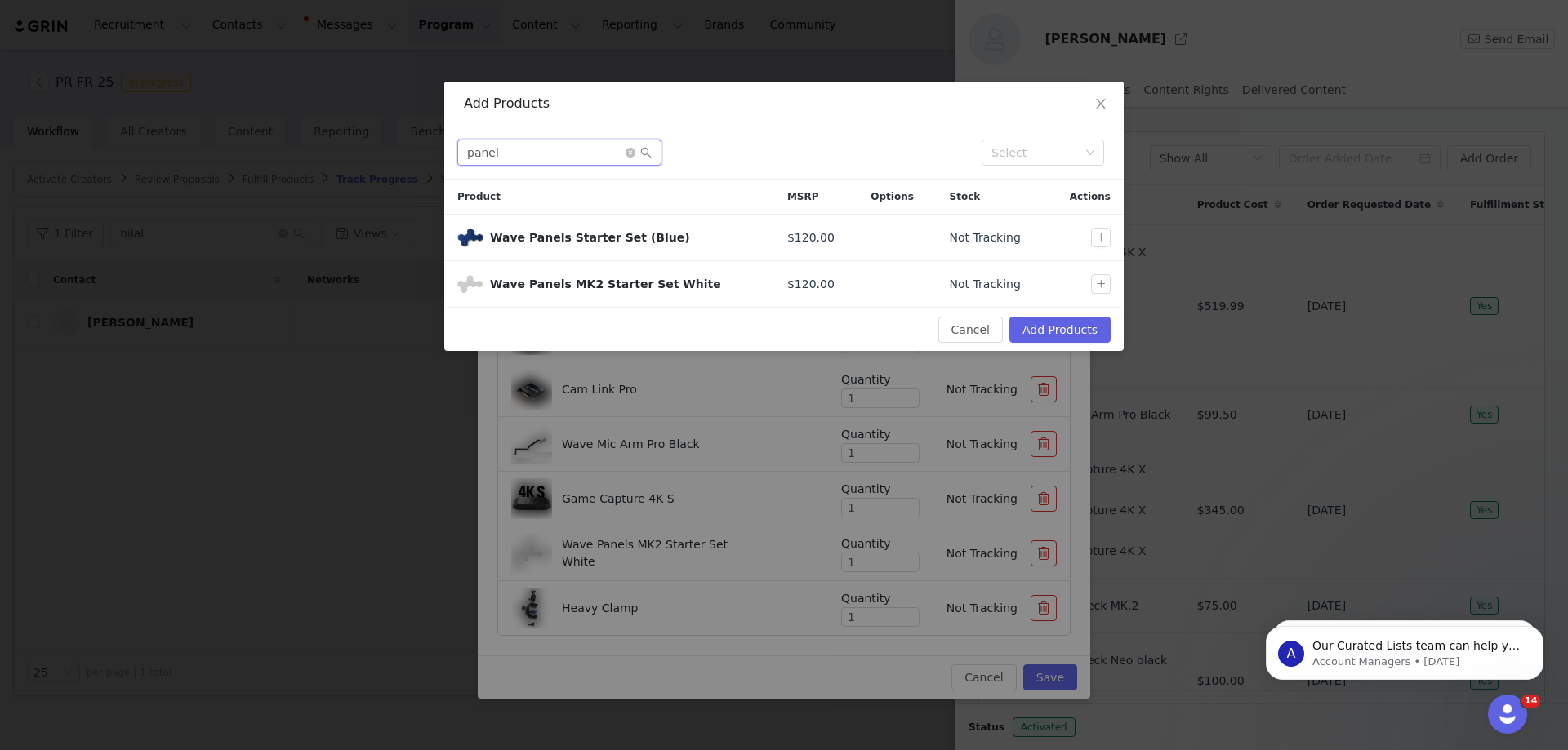
click at [542, 162] on input "panel" at bounding box center [559, 152] width 204 height 26
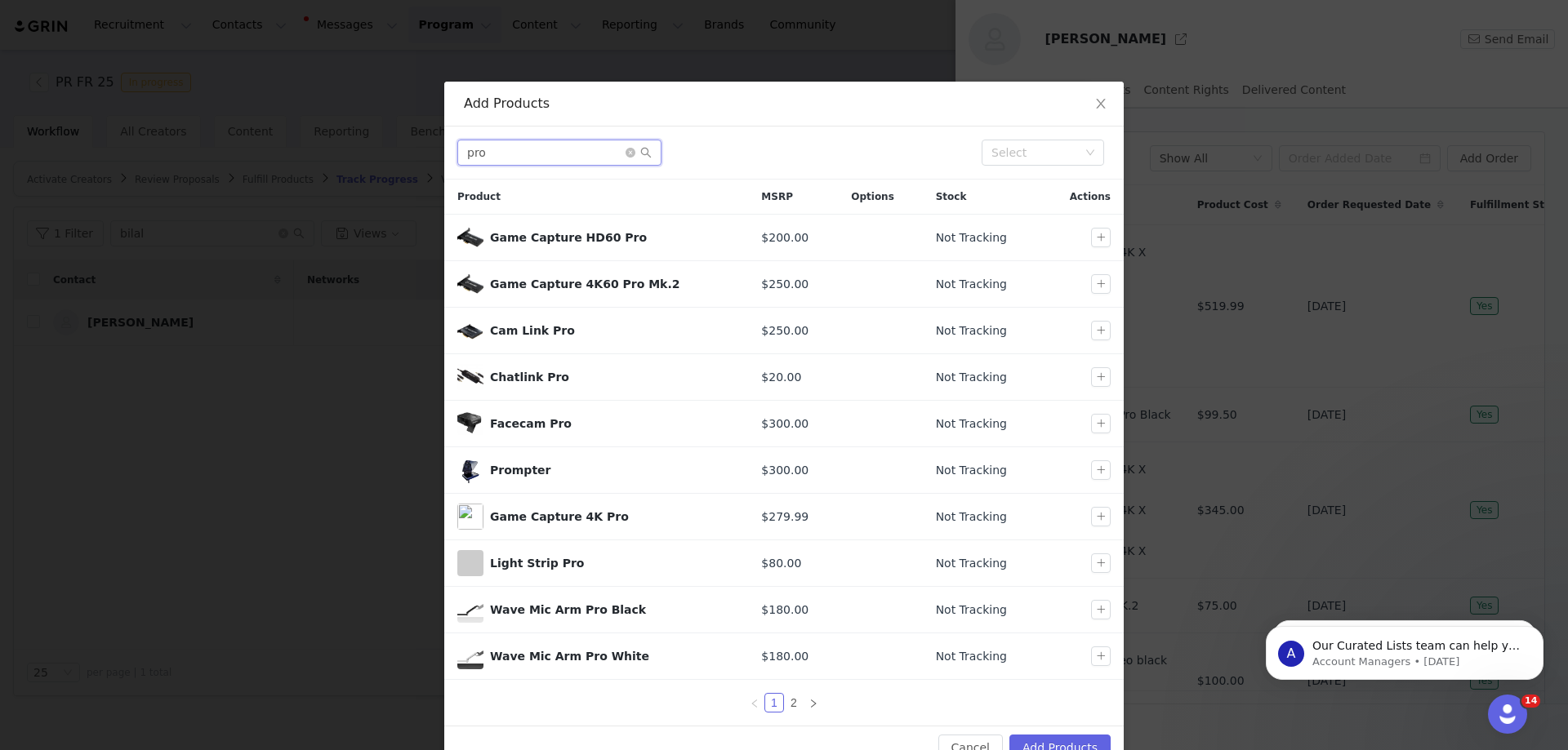
click at [503, 161] on input "pro" at bounding box center [559, 152] width 204 height 26
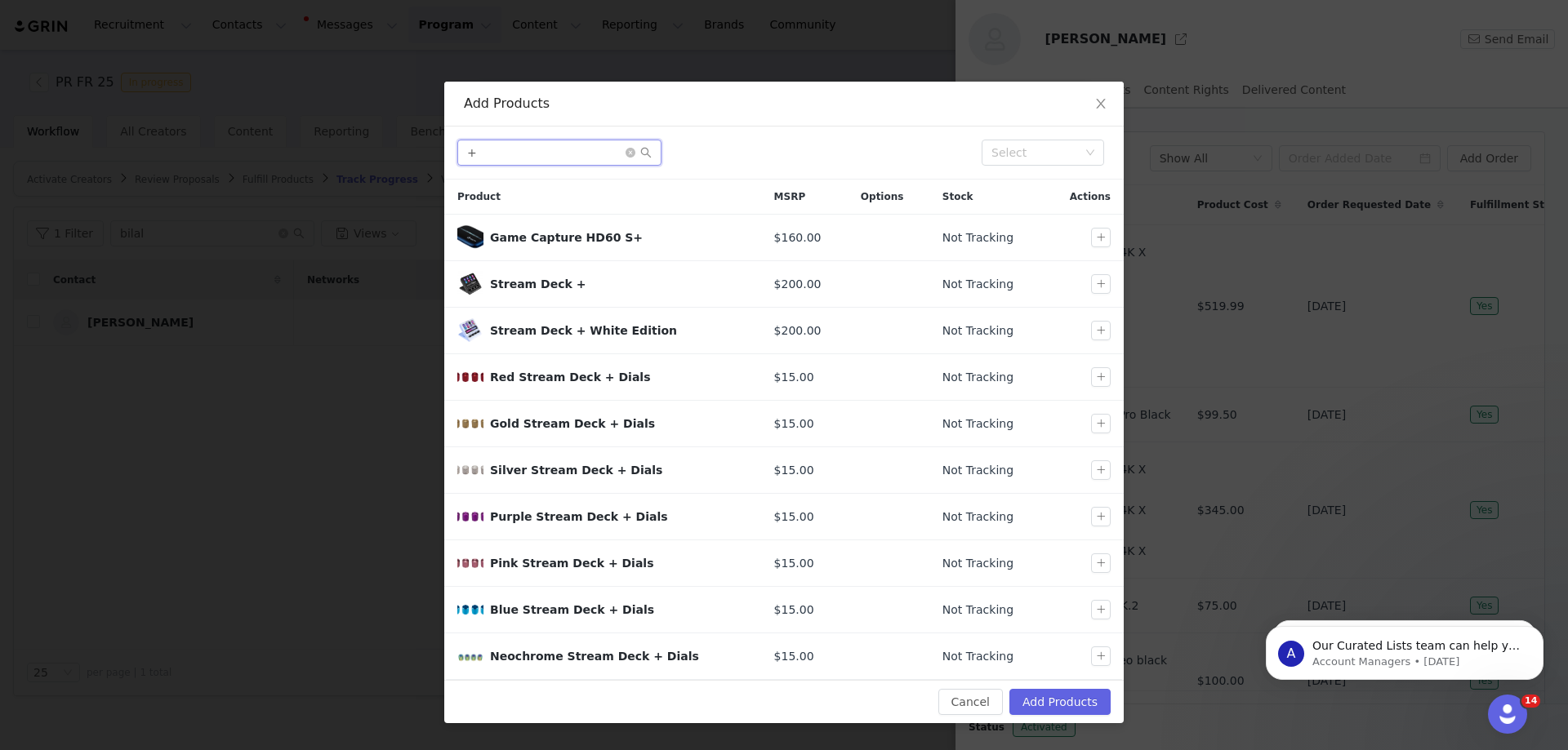
click at [504, 151] on input "+" at bounding box center [559, 152] width 204 height 26
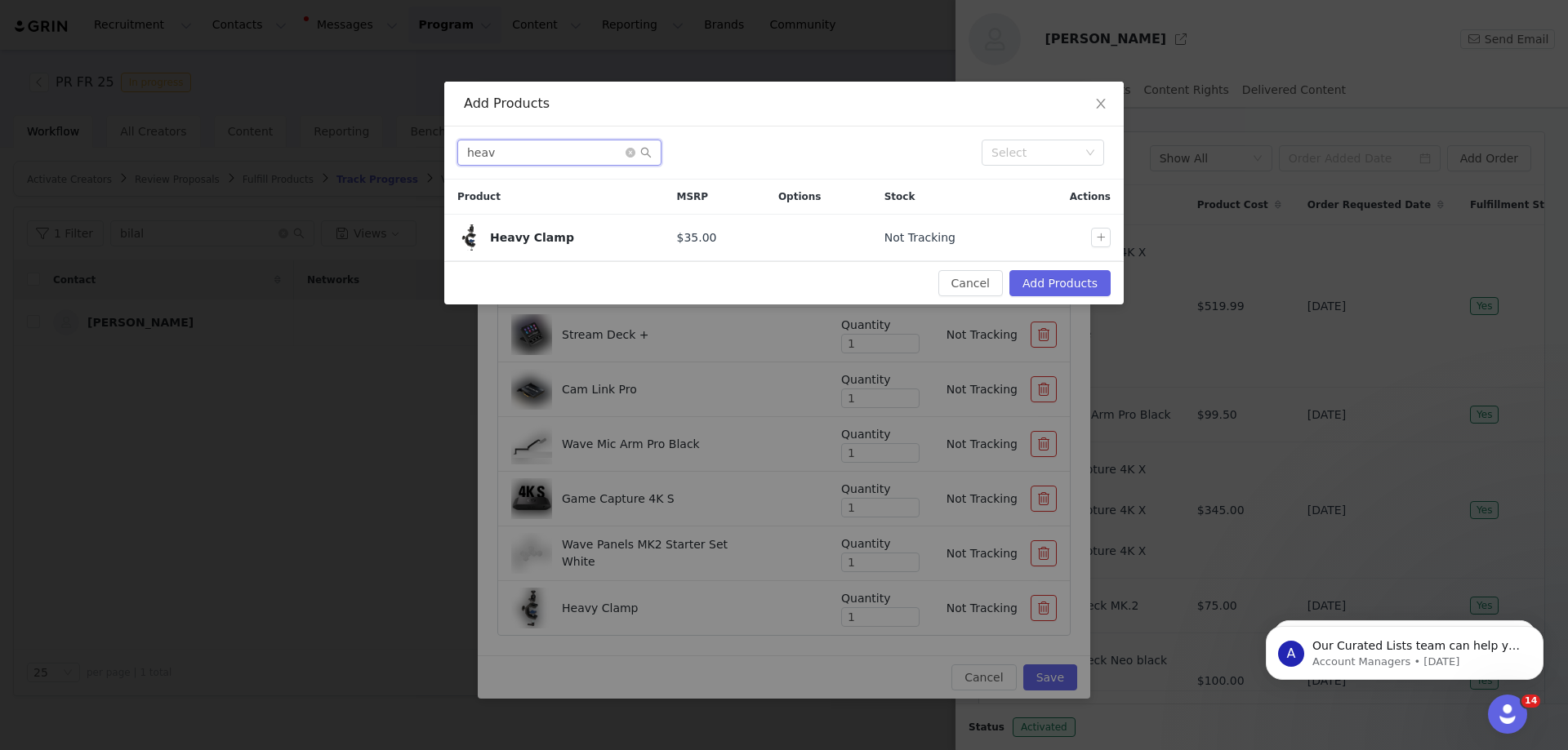
click at [537, 153] on input "heav" at bounding box center [559, 152] width 204 height 26
click at [527, 162] on input "flex" at bounding box center [559, 152] width 204 height 26
click at [523, 155] on input "maste" at bounding box center [559, 152] width 204 height 26
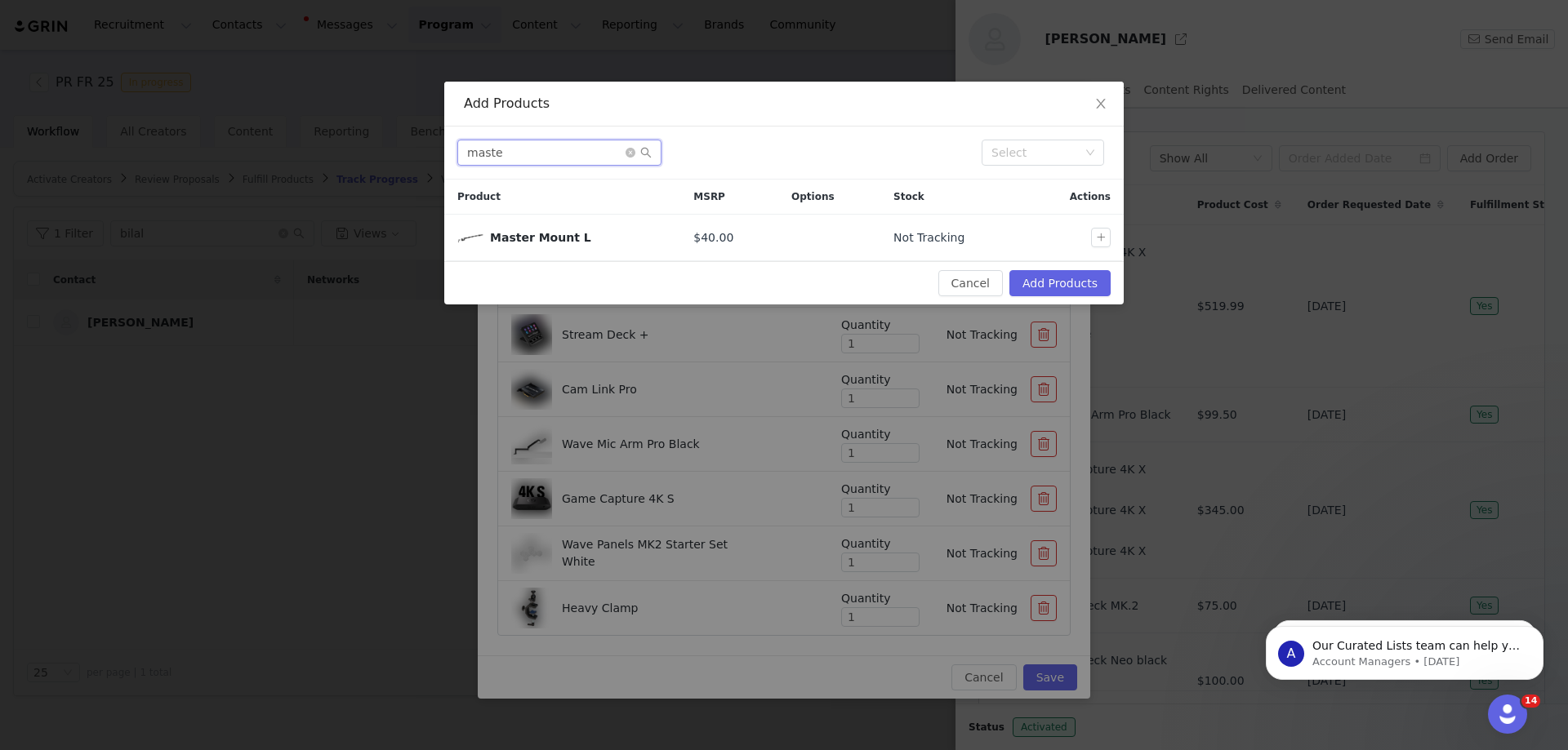
click at [523, 155] on input "maste" at bounding box center [559, 152] width 204 height 26
click at [554, 154] on input "maste" at bounding box center [559, 152] width 204 height 26
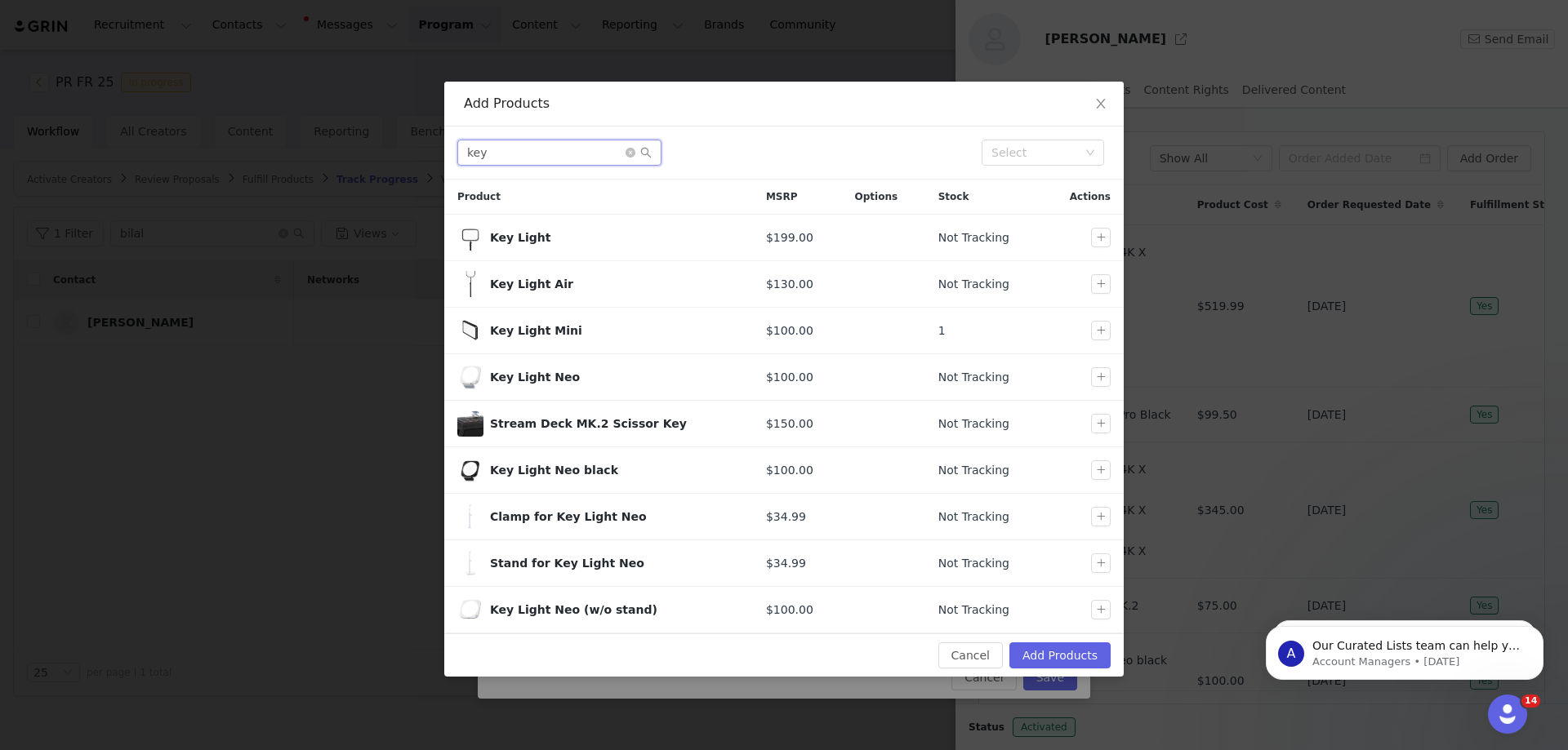
click at [543, 146] on input "key" at bounding box center [559, 152] width 204 height 26
click at [542, 146] on input "key" at bounding box center [559, 152] width 204 height 26
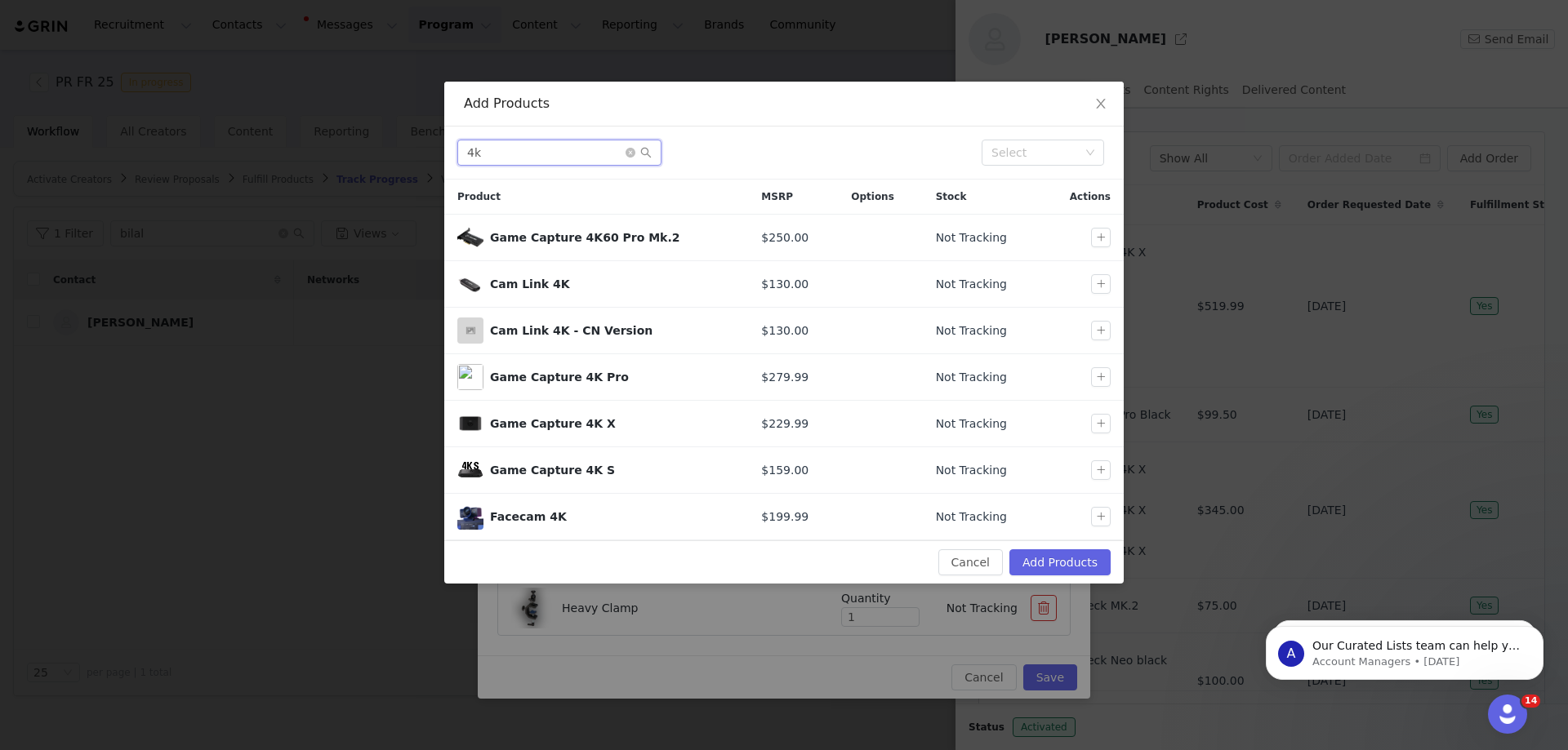
type input "4k"
click at [1097, 100] on icon "icon: close" at bounding box center [1100, 104] width 9 height 10
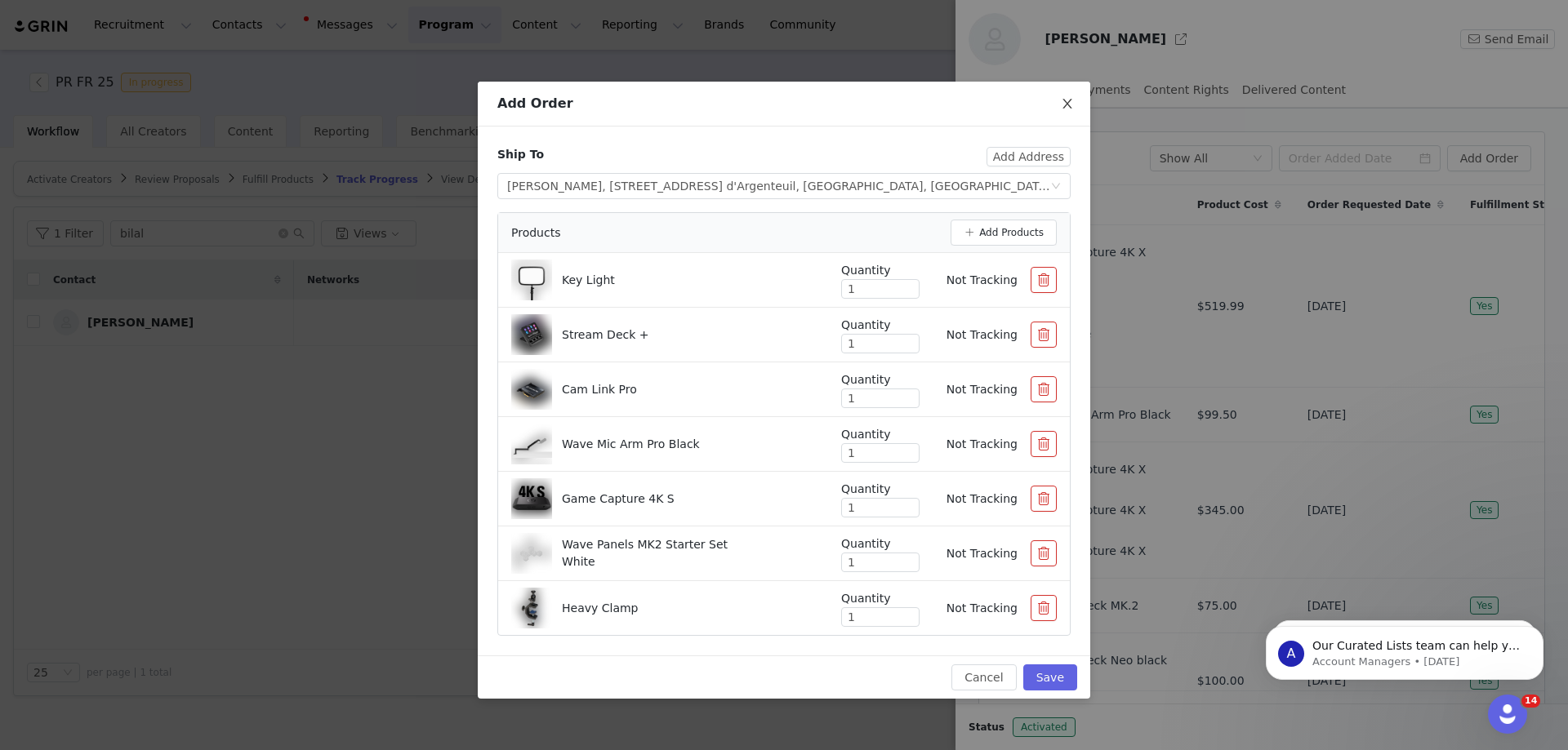
click at [1067, 105] on icon "icon: close" at bounding box center [1067, 104] width 9 height 10
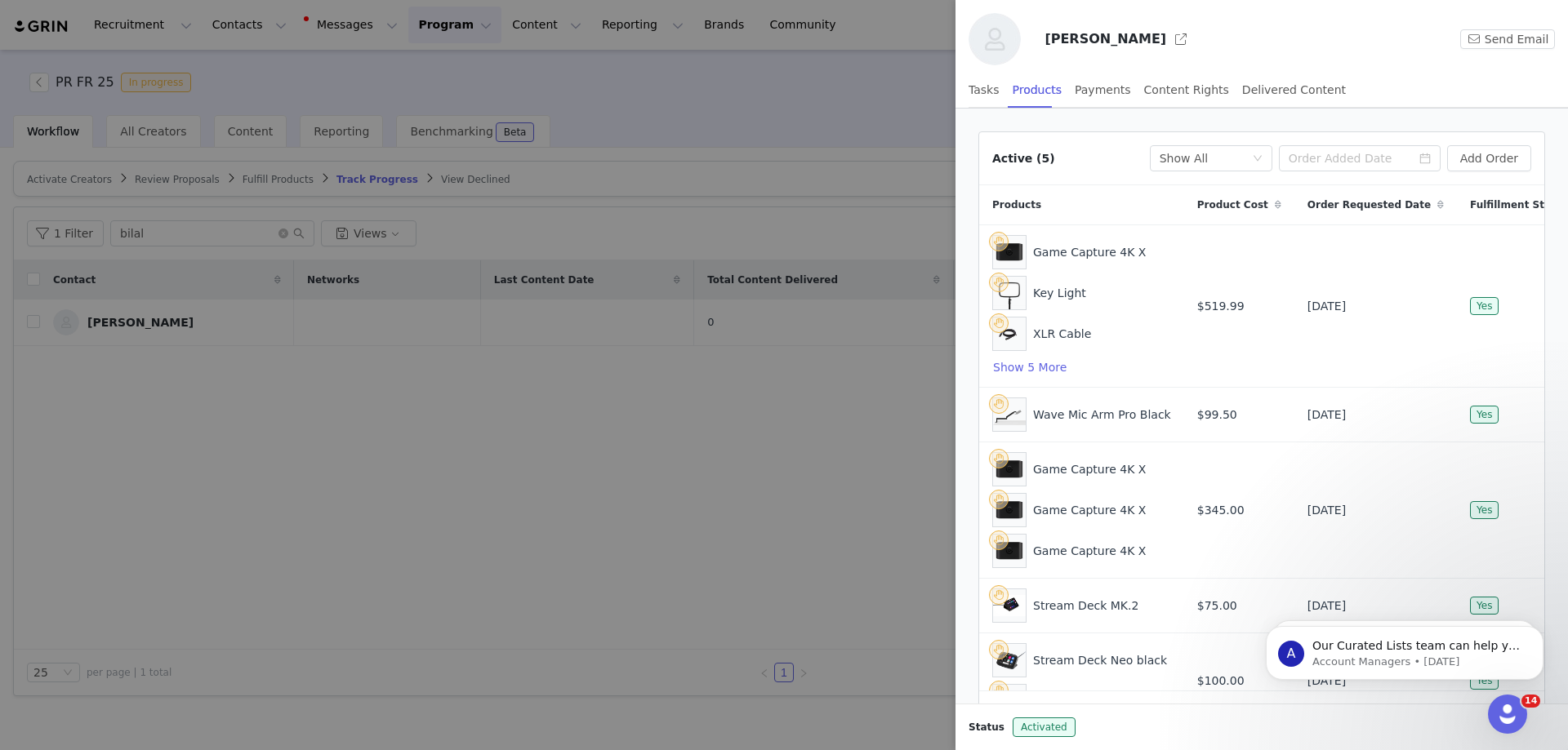
click at [702, 560] on div at bounding box center [784, 375] width 1568 height 750
